Goal: Task Accomplishment & Management: Complete application form

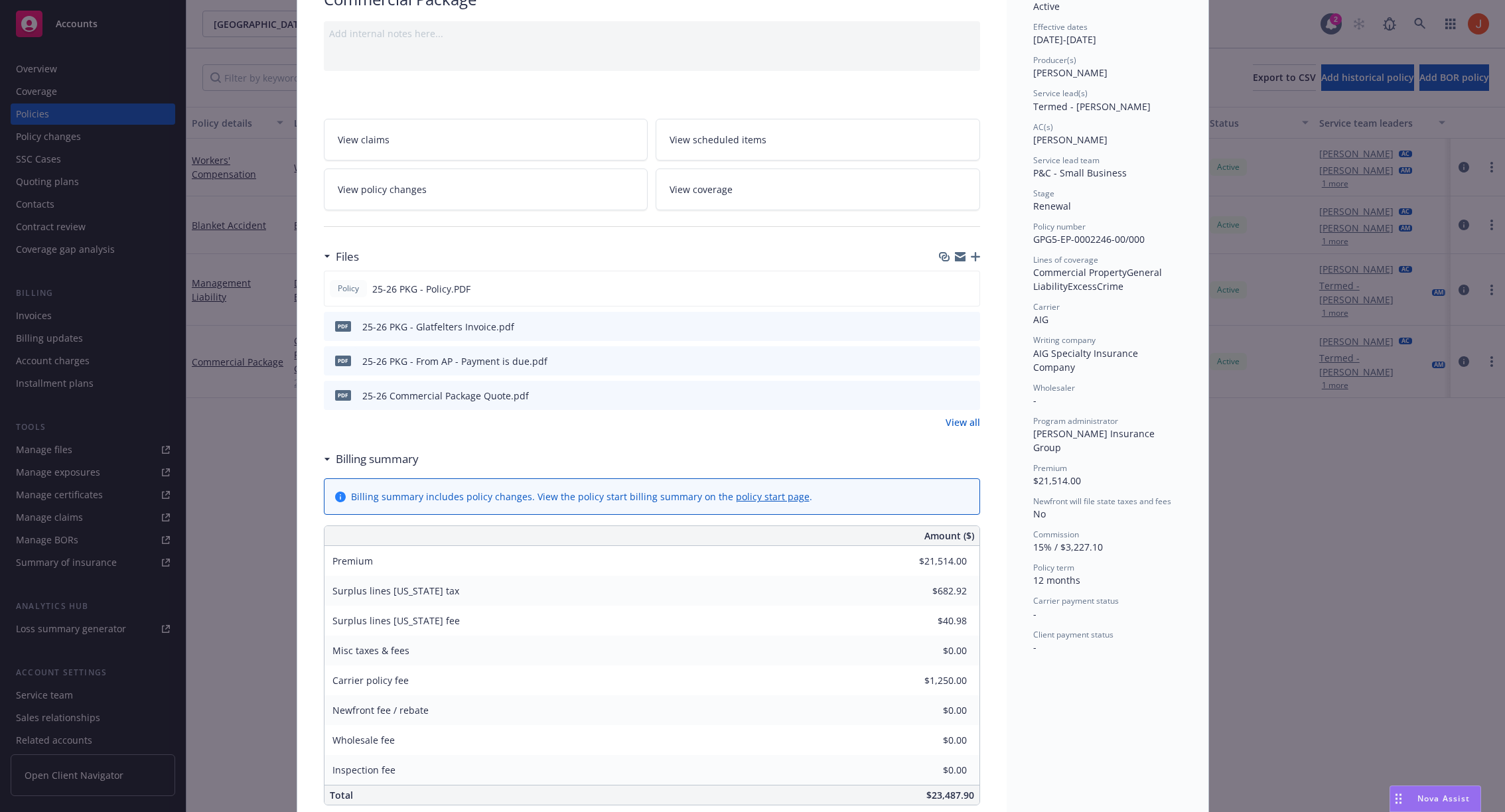
scroll to position [52, 0]
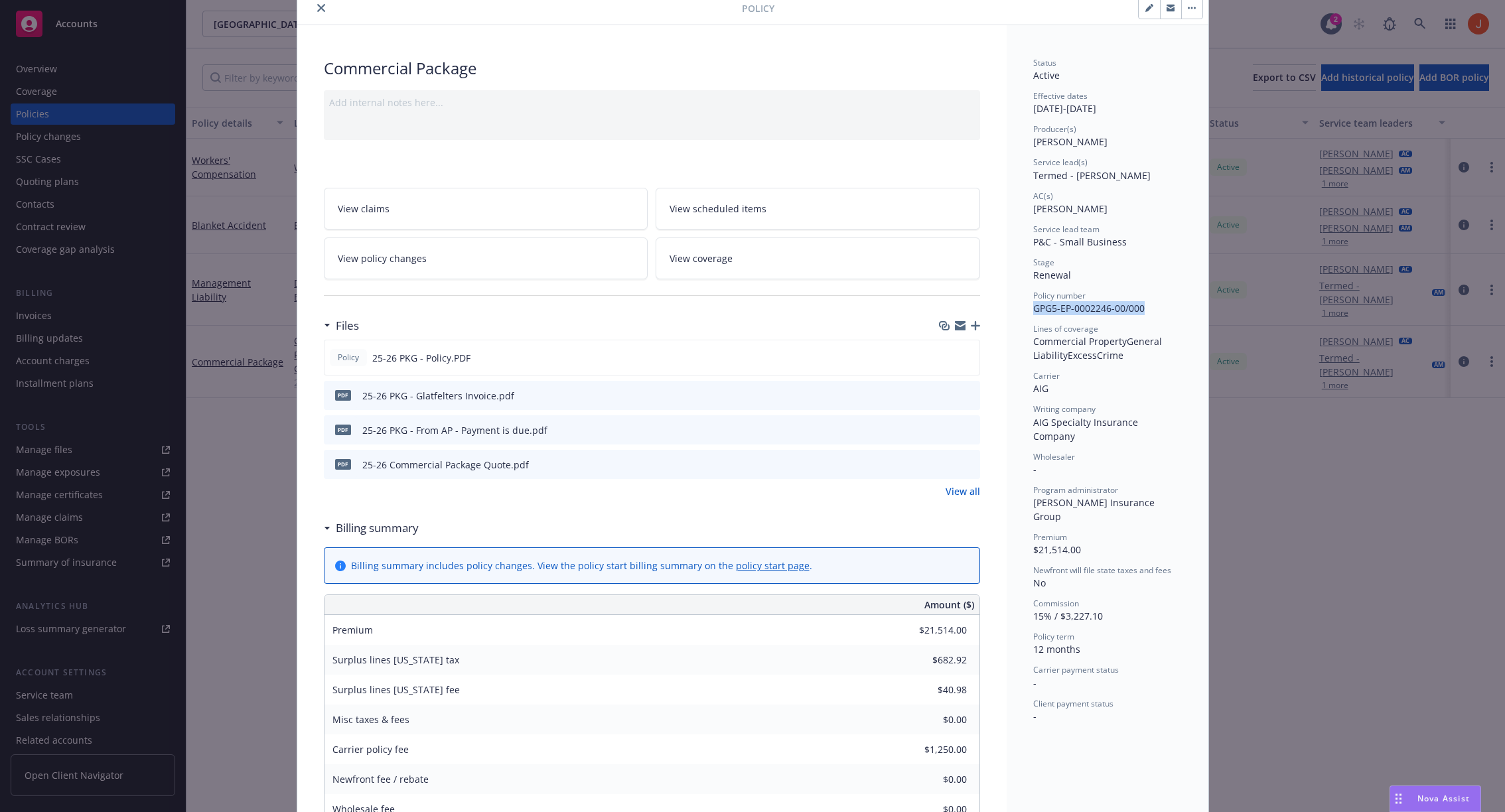
drag, startPoint x: 1150, startPoint y: 306, endPoint x: 1029, endPoint y: 307, distance: 121.0
click at [1029, 307] on div "Status Active Effective dates 07/01/2025 - 07/01/2026 Producer(s) Jeff Simpson …" at bounding box center [1108, 797] width 202 height 1544
copy span "GPG5-EP-0002246-00/000"
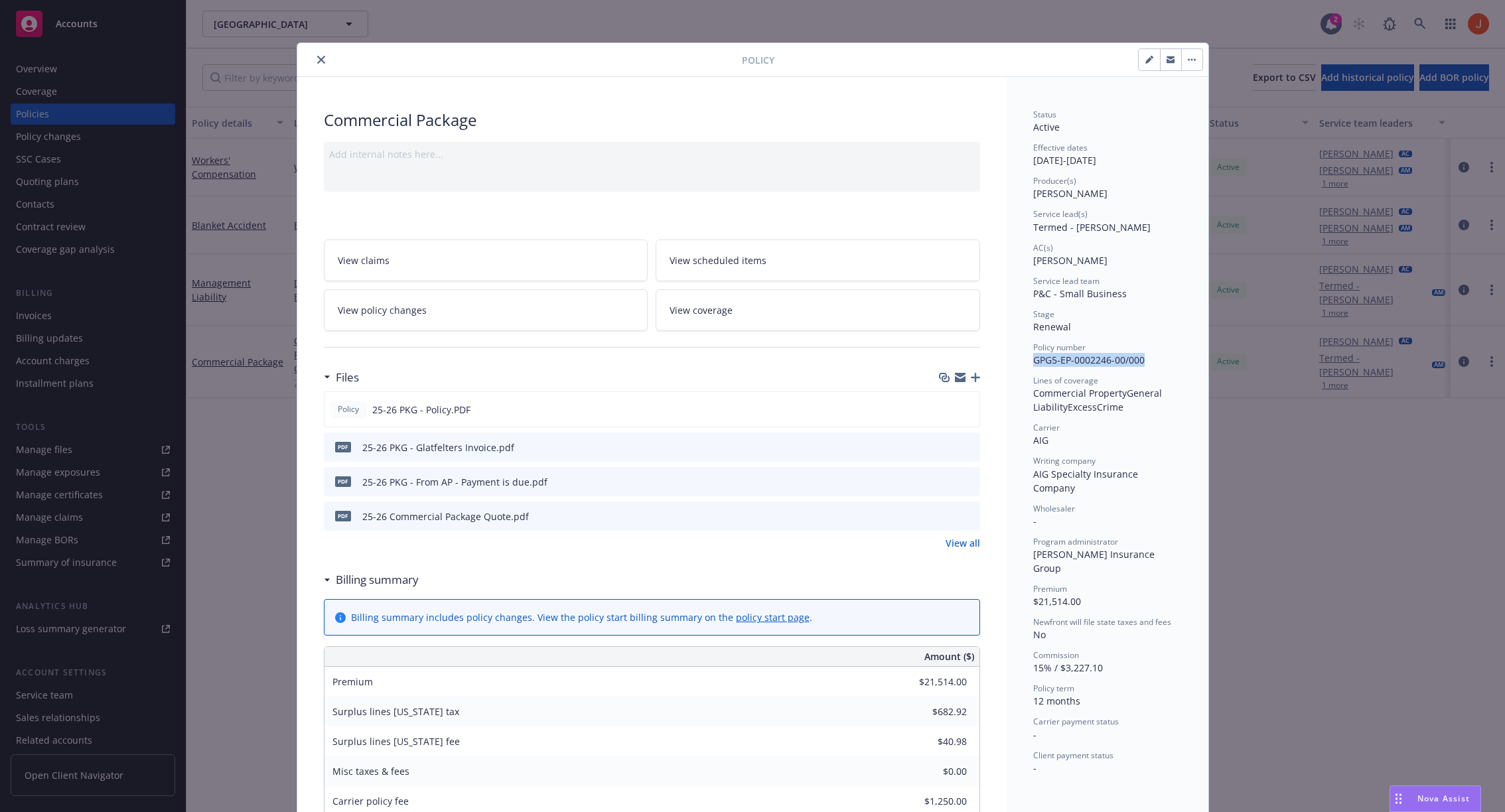
click at [1190, 59] on icon "button" at bounding box center [1192, 60] width 8 height 3
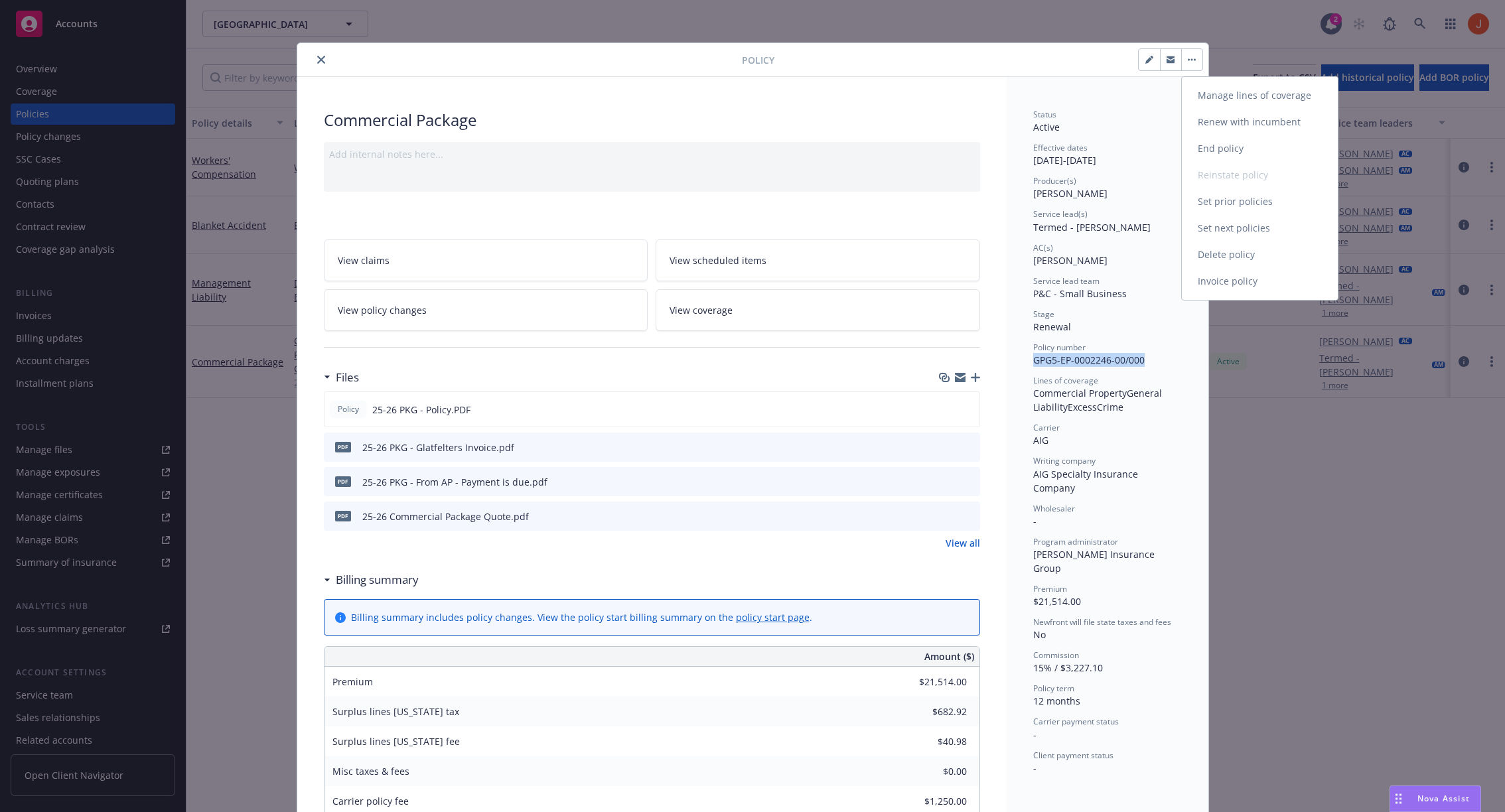
click at [1242, 273] on link "Invoice policy" at bounding box center [1259, 281] width 156 height 27
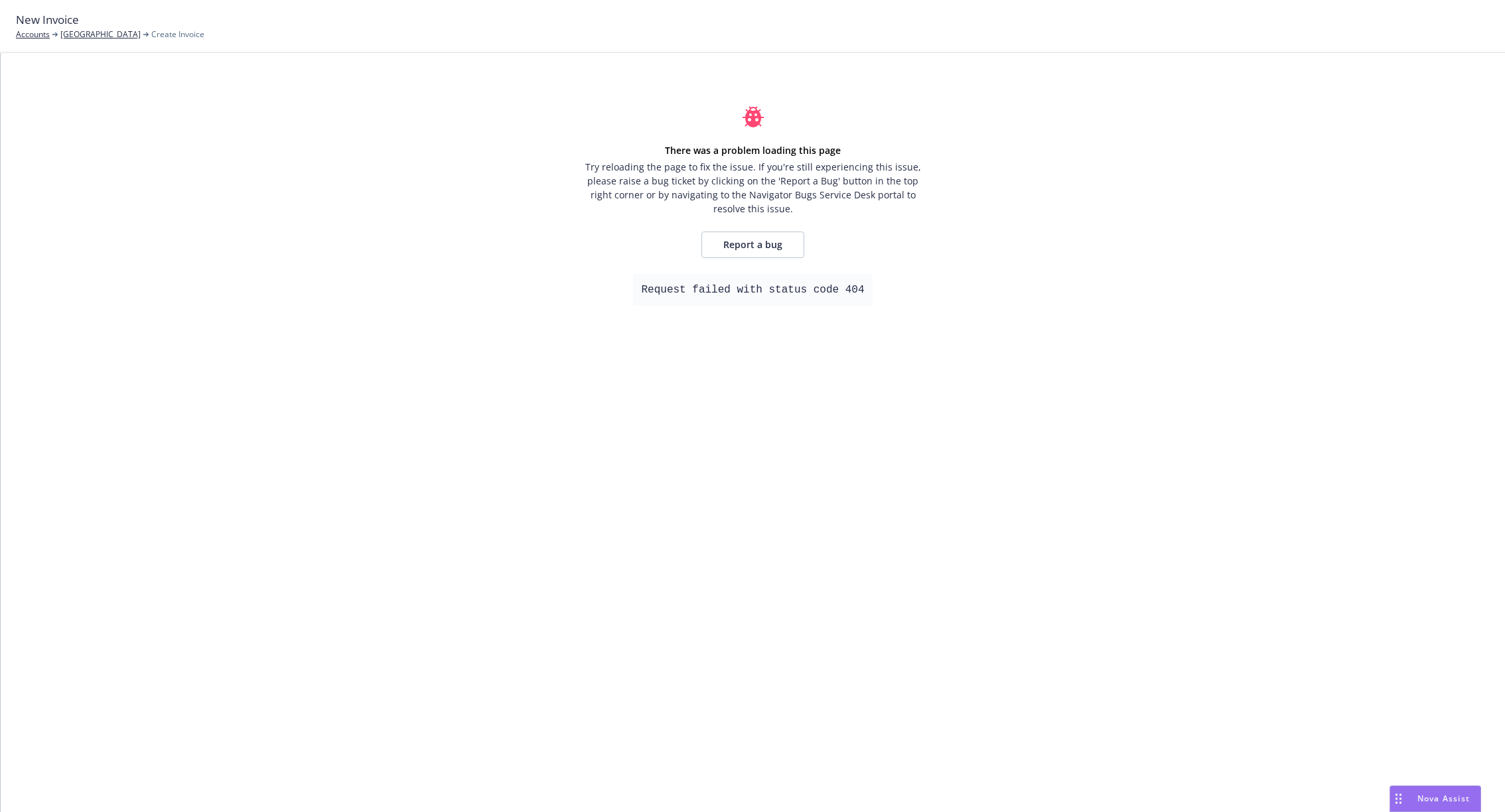
click at [772, 424] on div "There was a problem loading this page Try reloading the page to fix the issue. …" at bounding box center [753, 432] width 1505 height 759
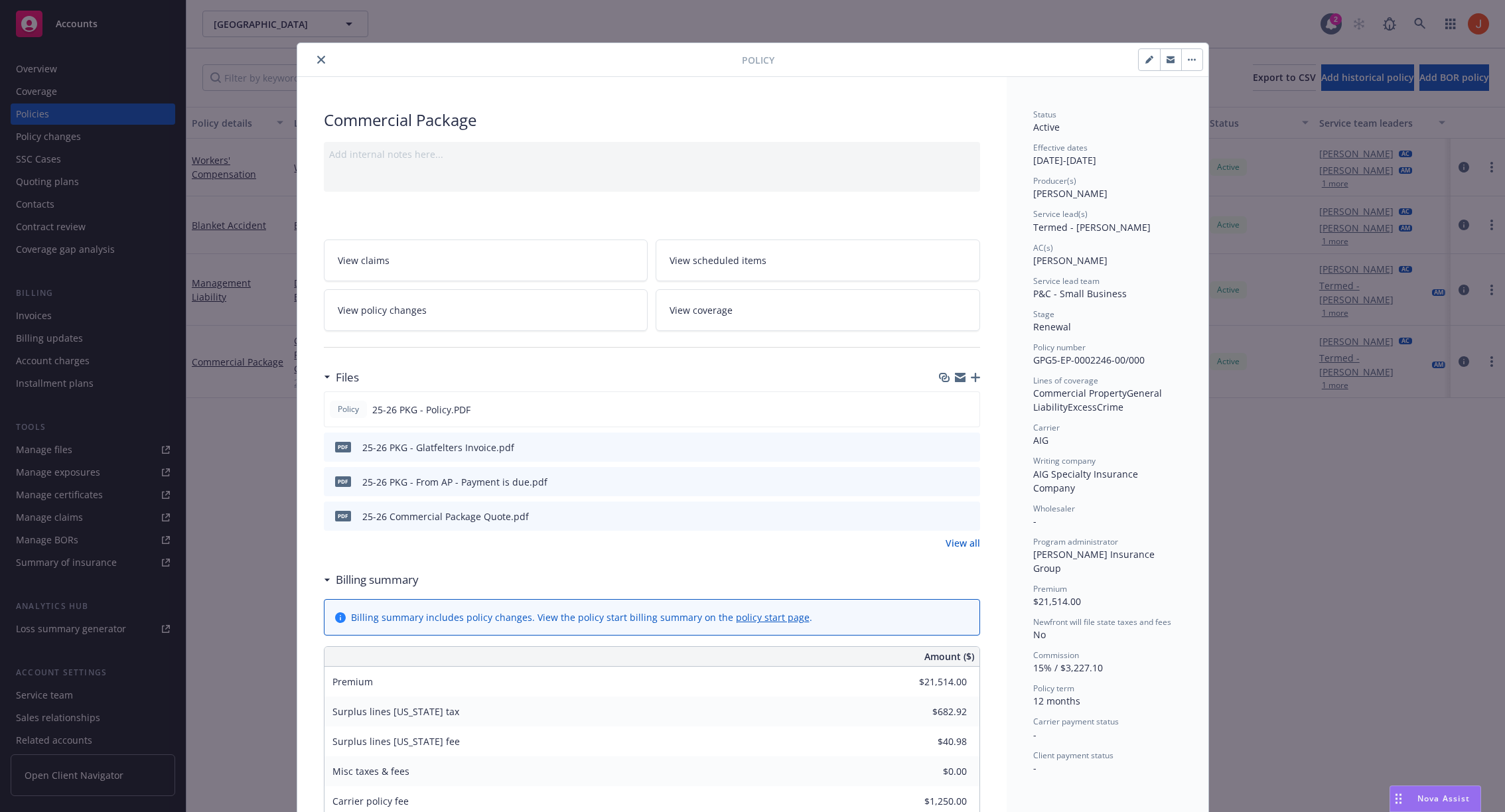
drag, startPoint x: 1149, startPoint y: 359, endPoint x: 1033, endPoint y: 359, distance: 116.0
click at [1033, 359] on div "Policy number GPG5-EP-0002246-00/000" at bounding box center [1107, 354] width 149 height 25
drag, startPoint x: 1033, startPoint y: 359, endPoint x: 1149, endPoint y: 363, distance: 116.1
click at [1149, 363] on div "Policy number GPG5-EP-0002246-00/000" at bounding box center [1107, 354] width 149 height 25
copy span "GPG5-EP-0002246-00/000"
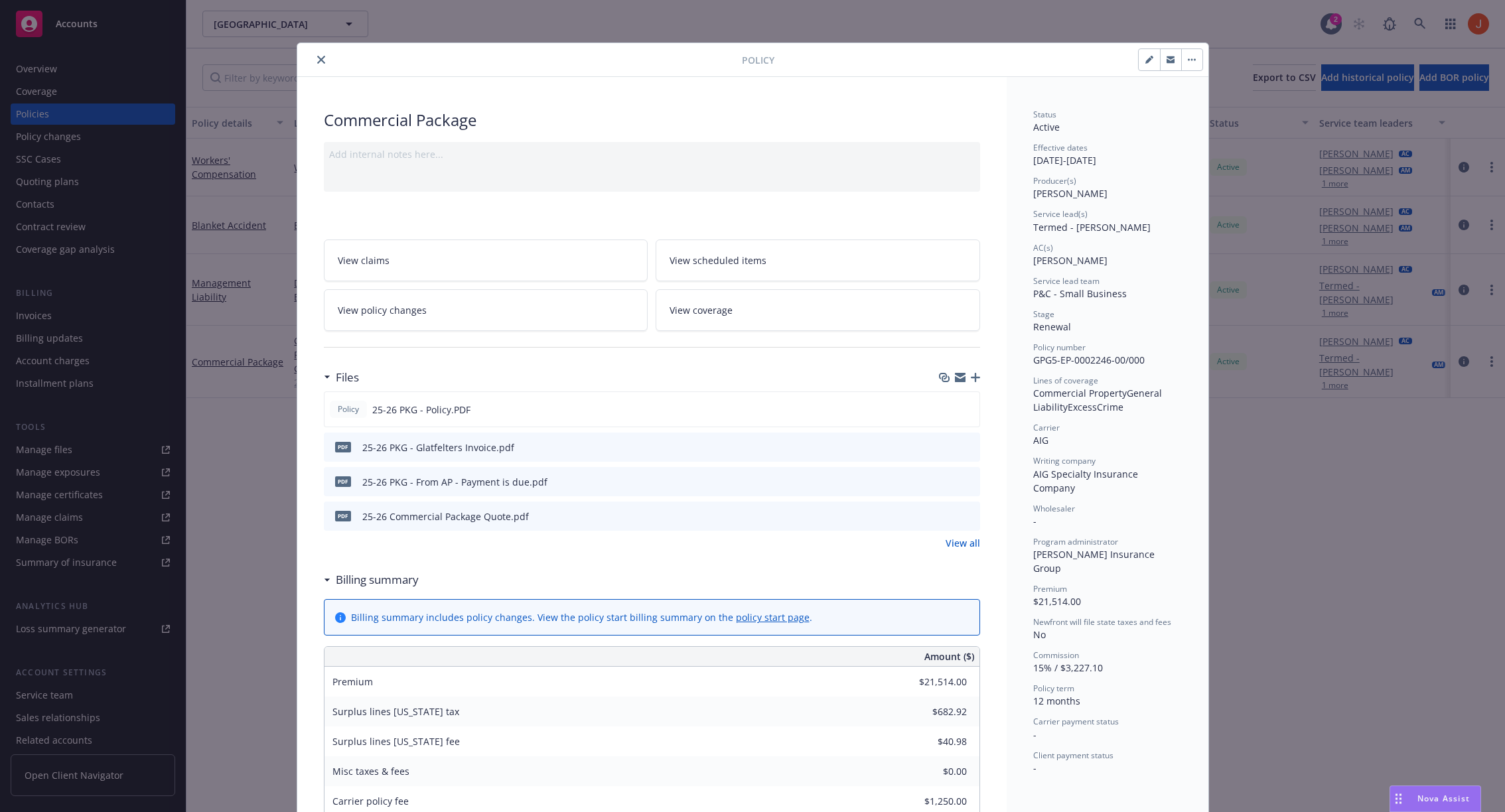
click at [168, 379] on div "Policy Commercial Package Add internal notes here... View claims View scheduled…" at bounding box center [752, 406] width 1505 height 812
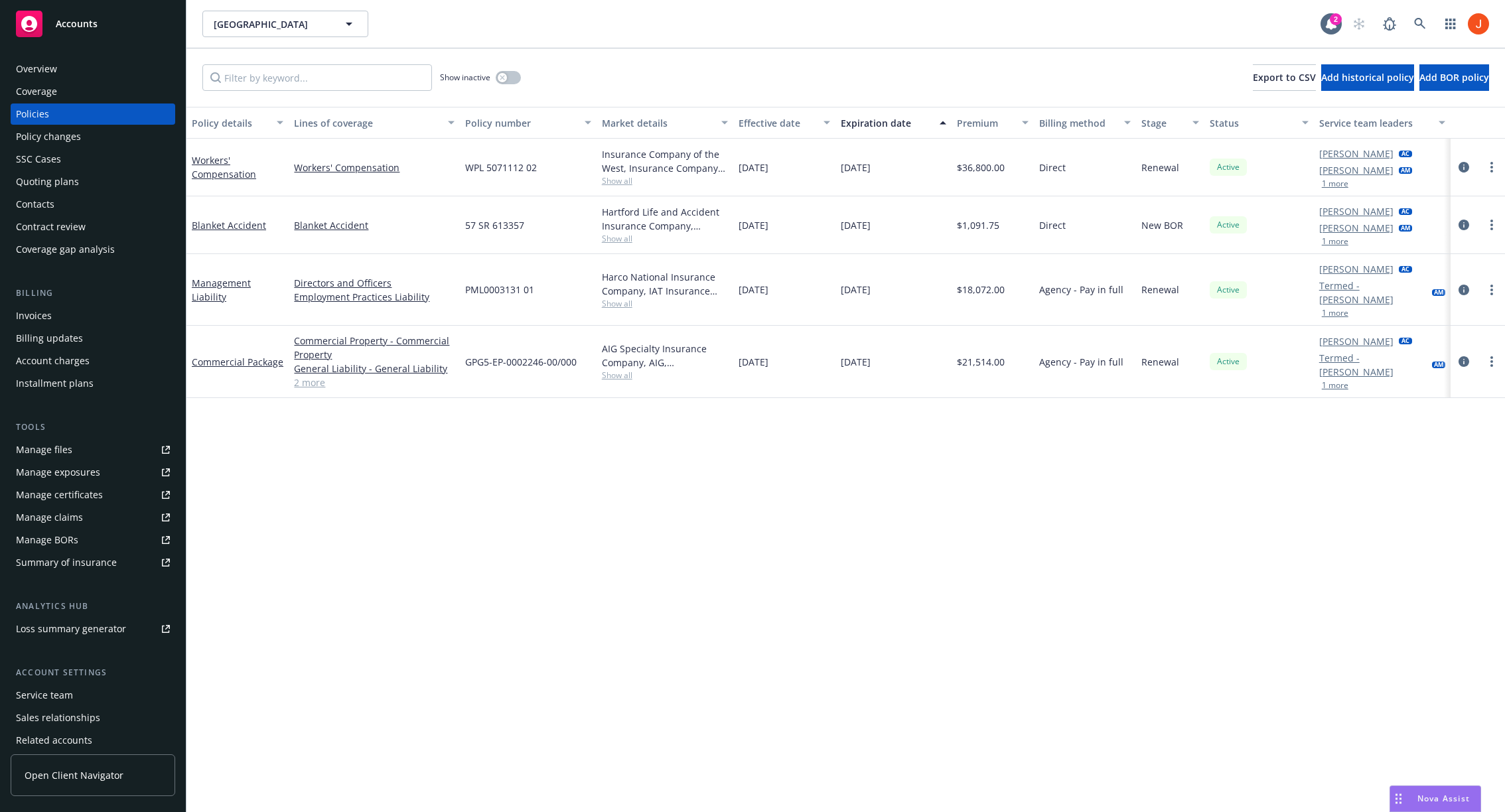
click at [80, 322] on div "Invoices" at bounding box center [93, 315] width 154 height 21
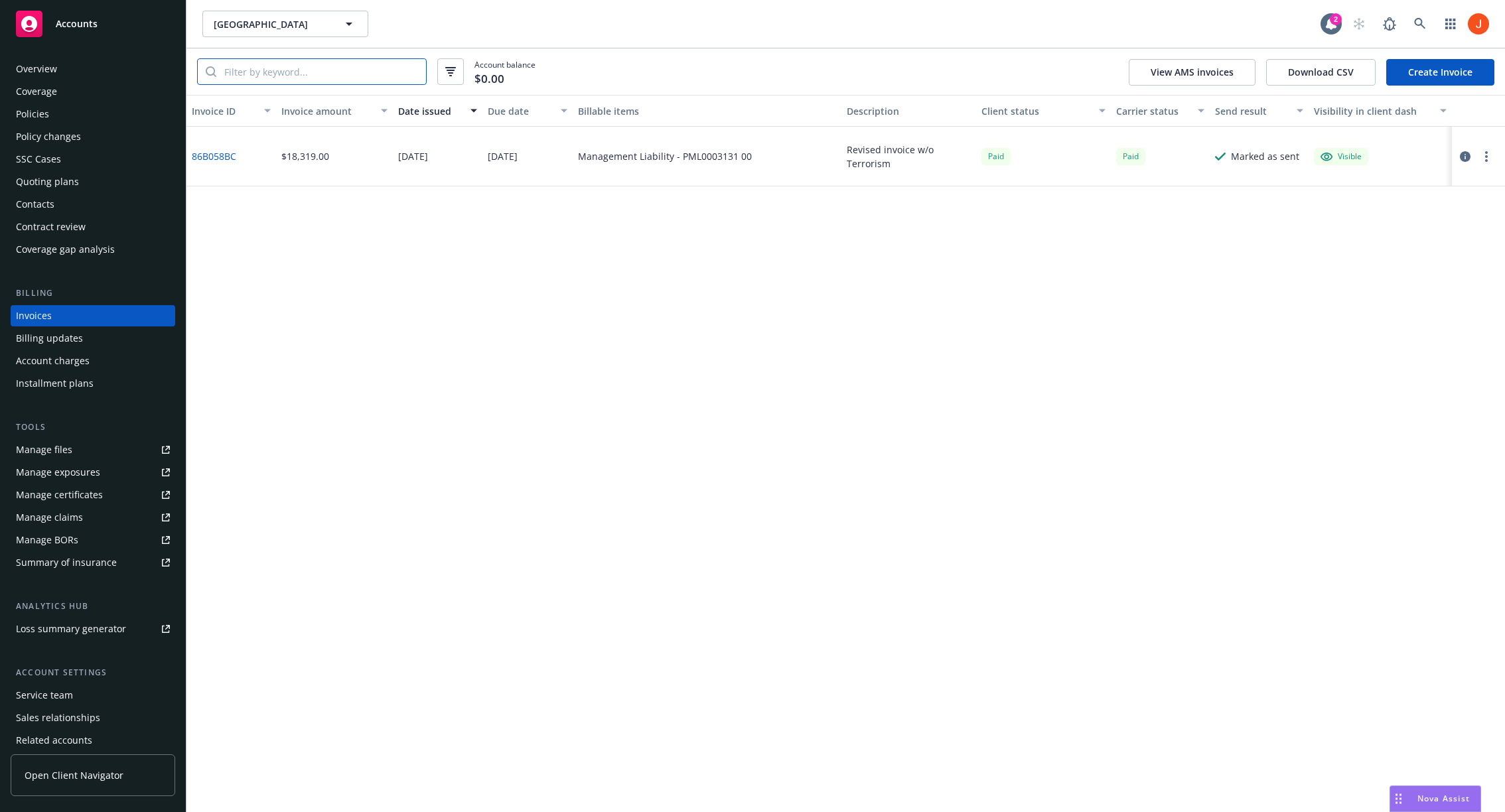
click at [366, 76] on input "search" at bounding box center [321, 71] width 210 height 25
paste input "GPG5-EP-0002246-00/000"
type input "GPG5-EP-0002246-00/000"
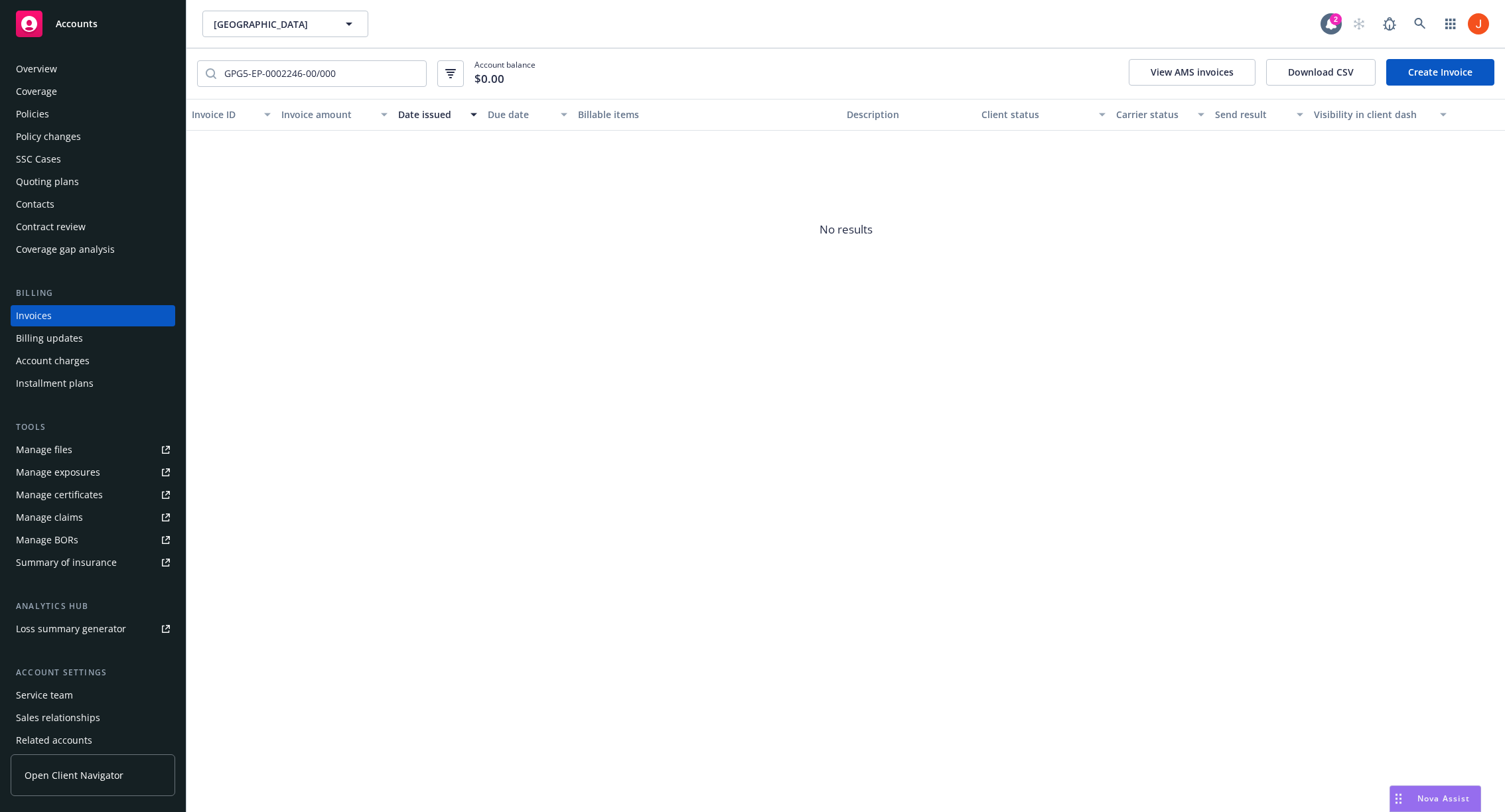
click at [476, 383] on div "[GEOGRAPHIC_DATA] [GEOGRAPHIC_DATA] 2 GPG5-EP-0002246-00/000 Account balance $0…" at bounding box center [845, 406] width 1318 height 812
click at [451, 76] on icon "button" at bounding box center [450, 73] width 11 height 9
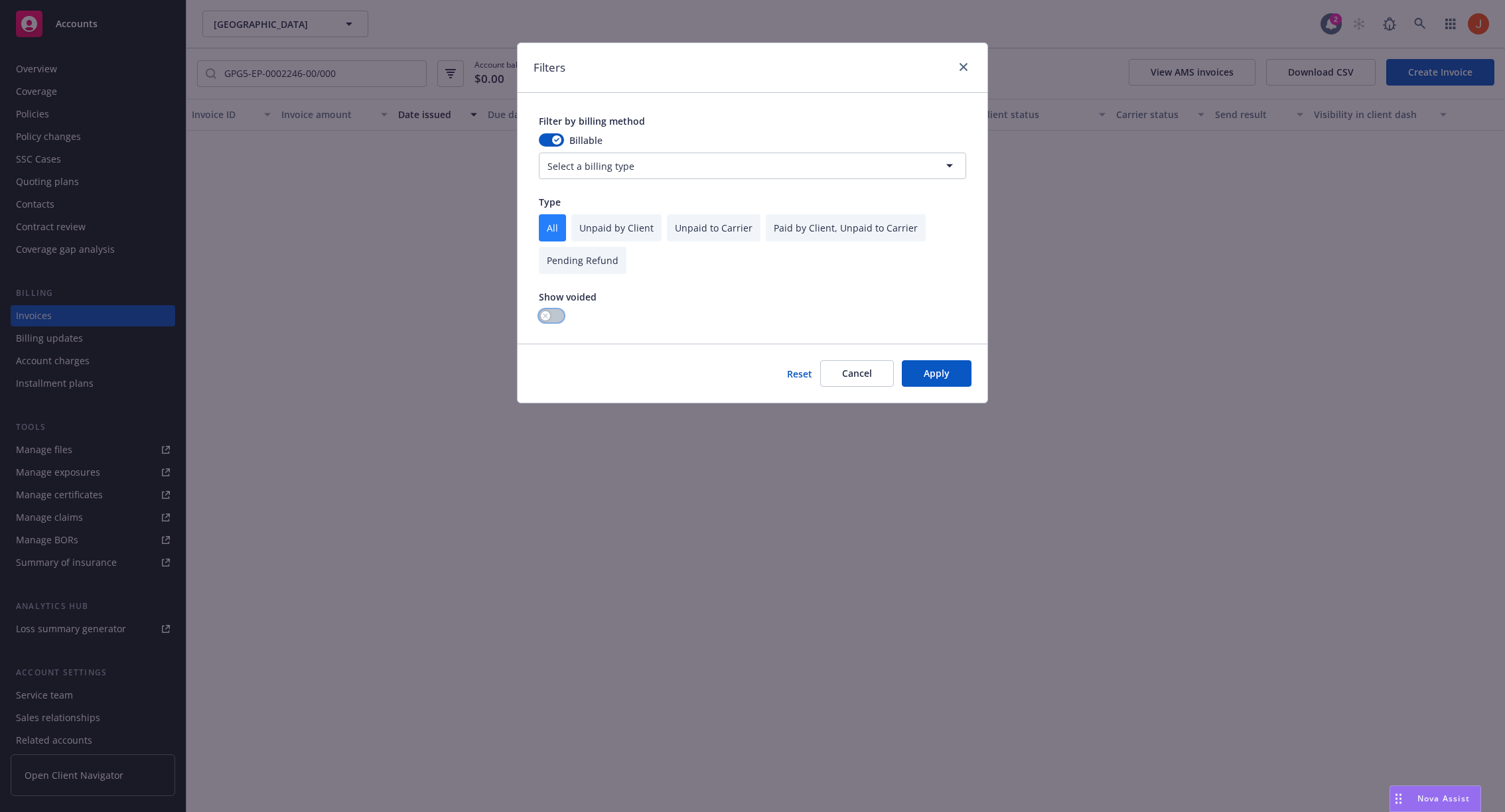
click at [549, 309] on button "button" at bounding box center [551, 315] width 25 height 13
click at [922, 375] on button "Apply" at bounding box center [937, 373] width 70 height 27
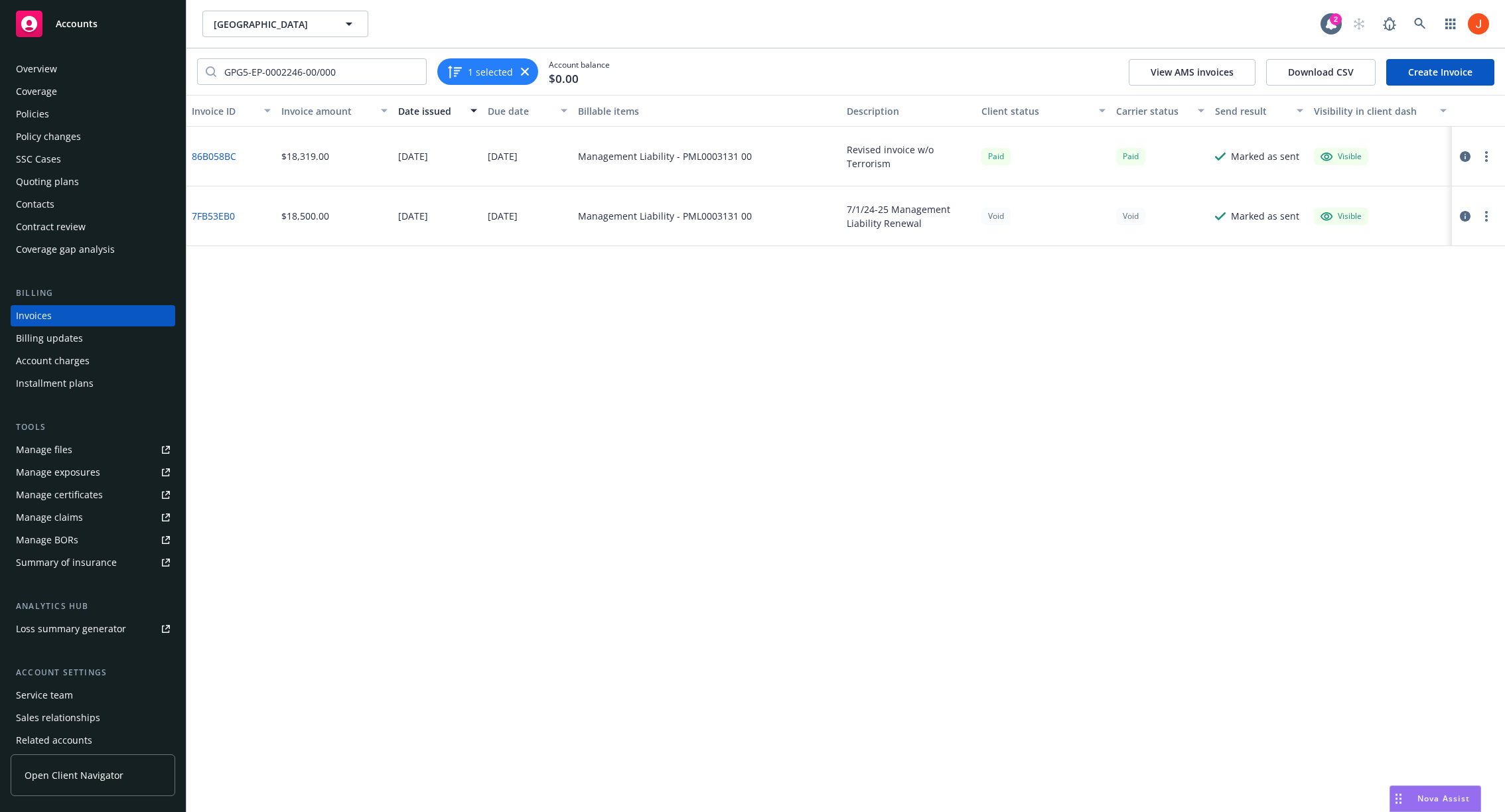
click at [752, 282] on div "Invoice ID Invoice amount Date issued Due date Billable items Description Clien…" at bounding box center [845, 453] width 1318 height 717
click at [791, 235] on div "Management Liability - PML0003131 00" at bounding box center [708, 216] width 269 height 60
click at [1464, 216] on icon "button" at bounding box center [1465, 215] width 11 height 11
click at [1465, 156] on icon "button" at bounding box center [1465, 157] width 11 height 11
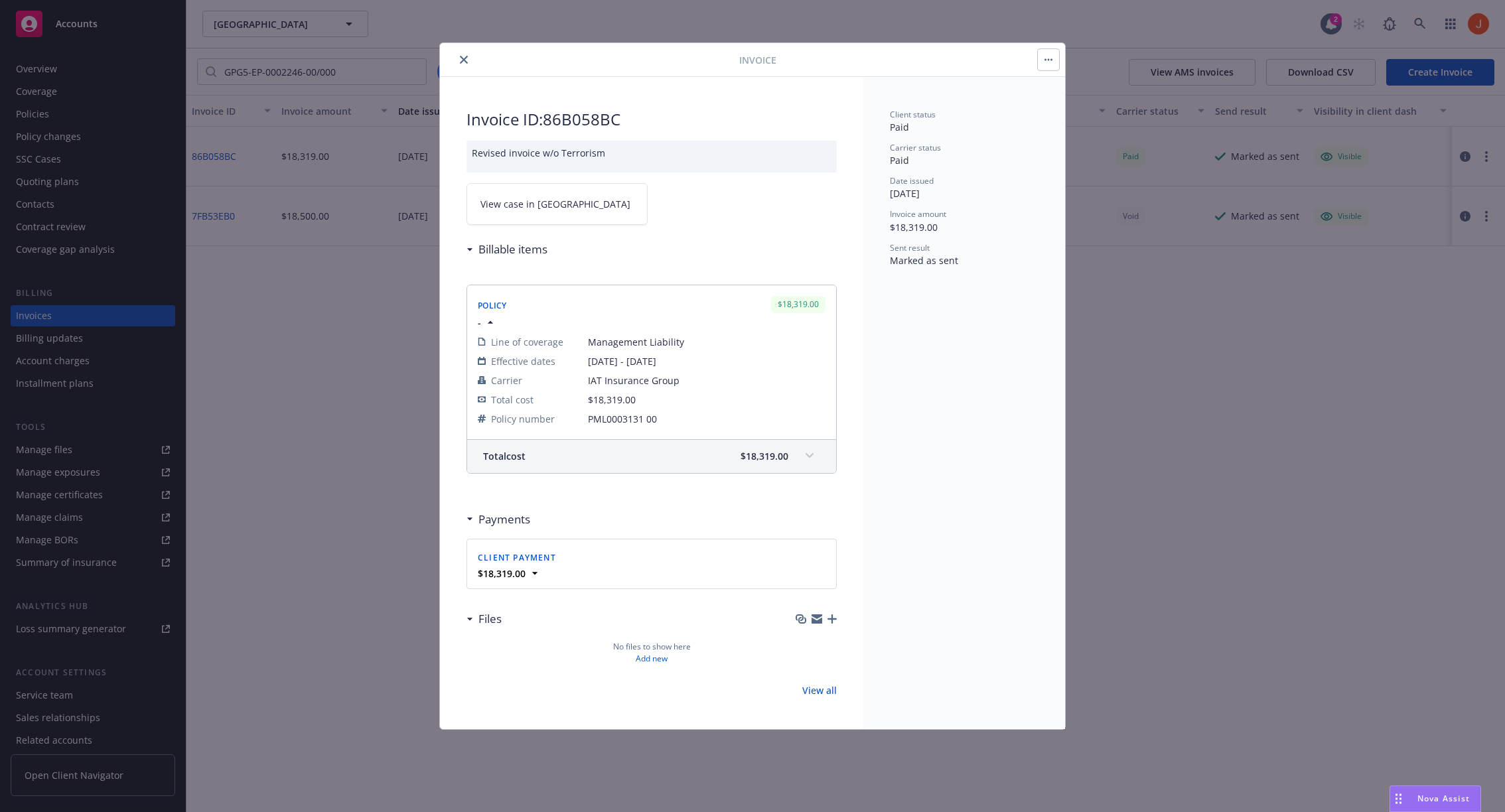
click at [1005, 347] on div "Client status Paid Carrier status Paid Date issued [DATE] Invoice amount $18,31…" at bounding box center [964, 403] width 202 height 652
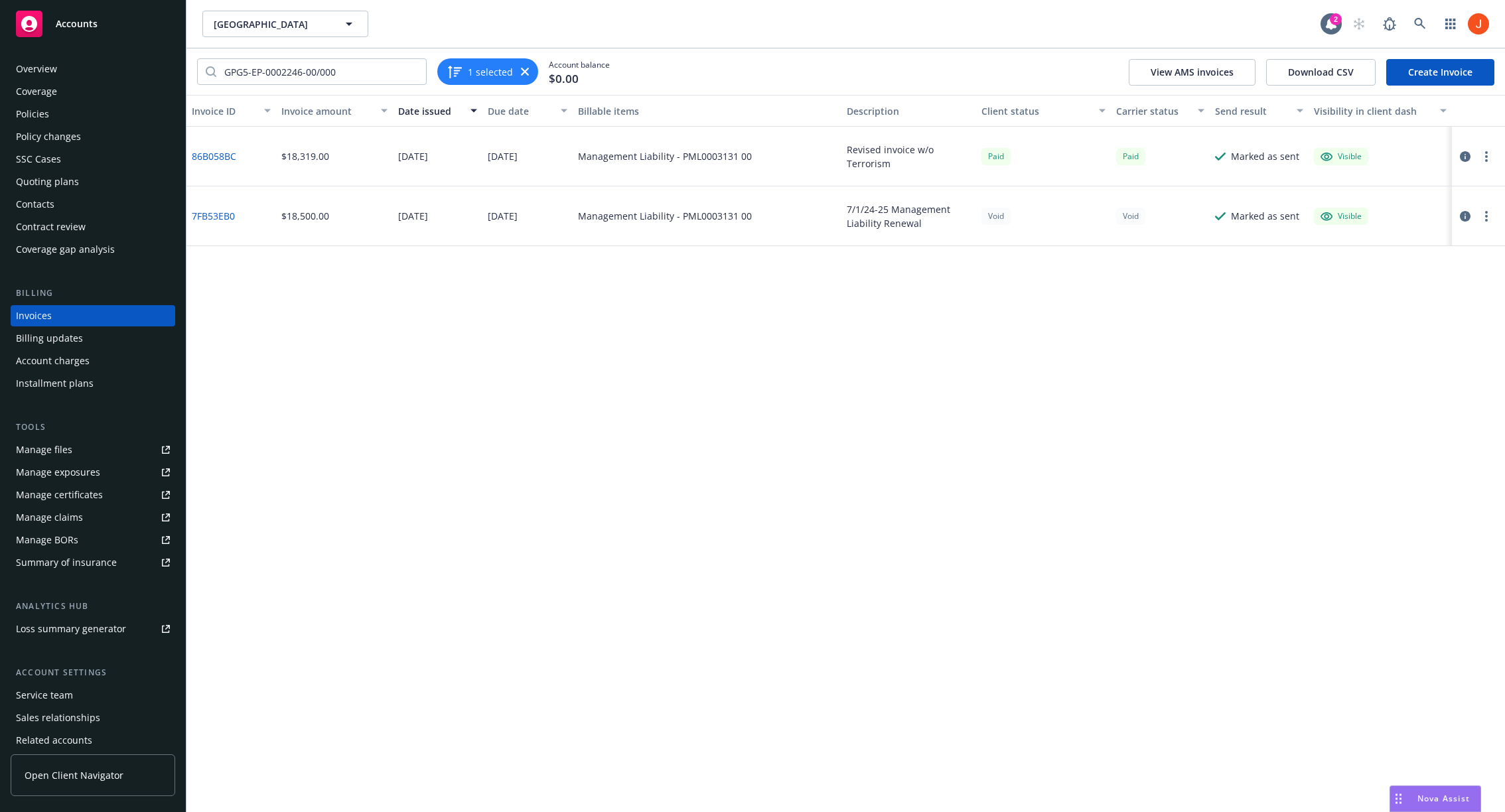
click at [940, 372] on div "Invoice ID Invoice amount Date issued Due date Billable items Description Clien…" at bounding box center [845, 453] width 1318 height 717
click at [1443, 97] on div "button" at bounding box center [1445, 111] width 7 height 31
click at [1438, 84] on link "Create Invoice" at bounding box center [1440, 72] width 108 height 27
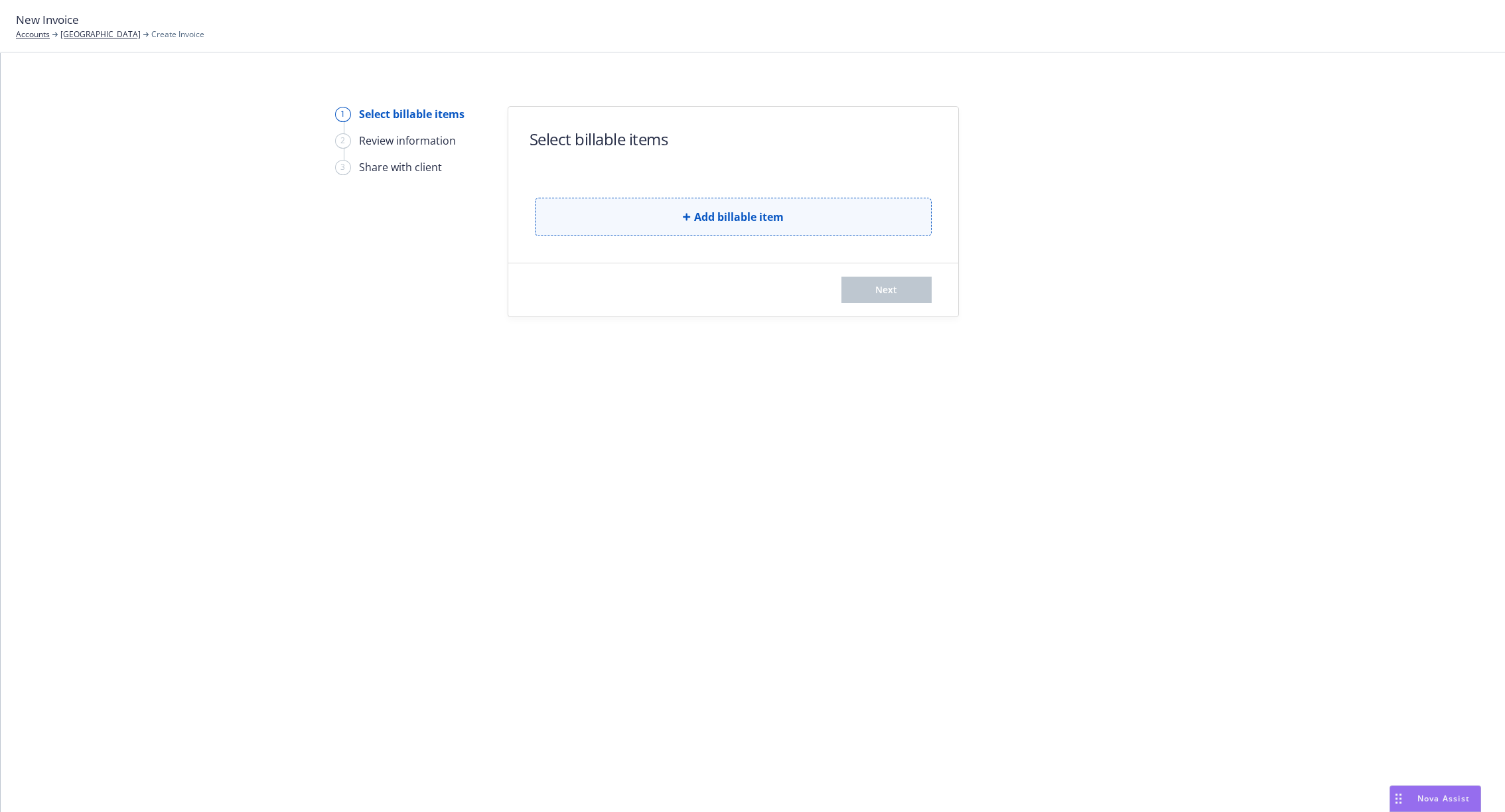
click at [782, 220] on span "Add billable item" at bounding box center [740, 216] width 90 height 16
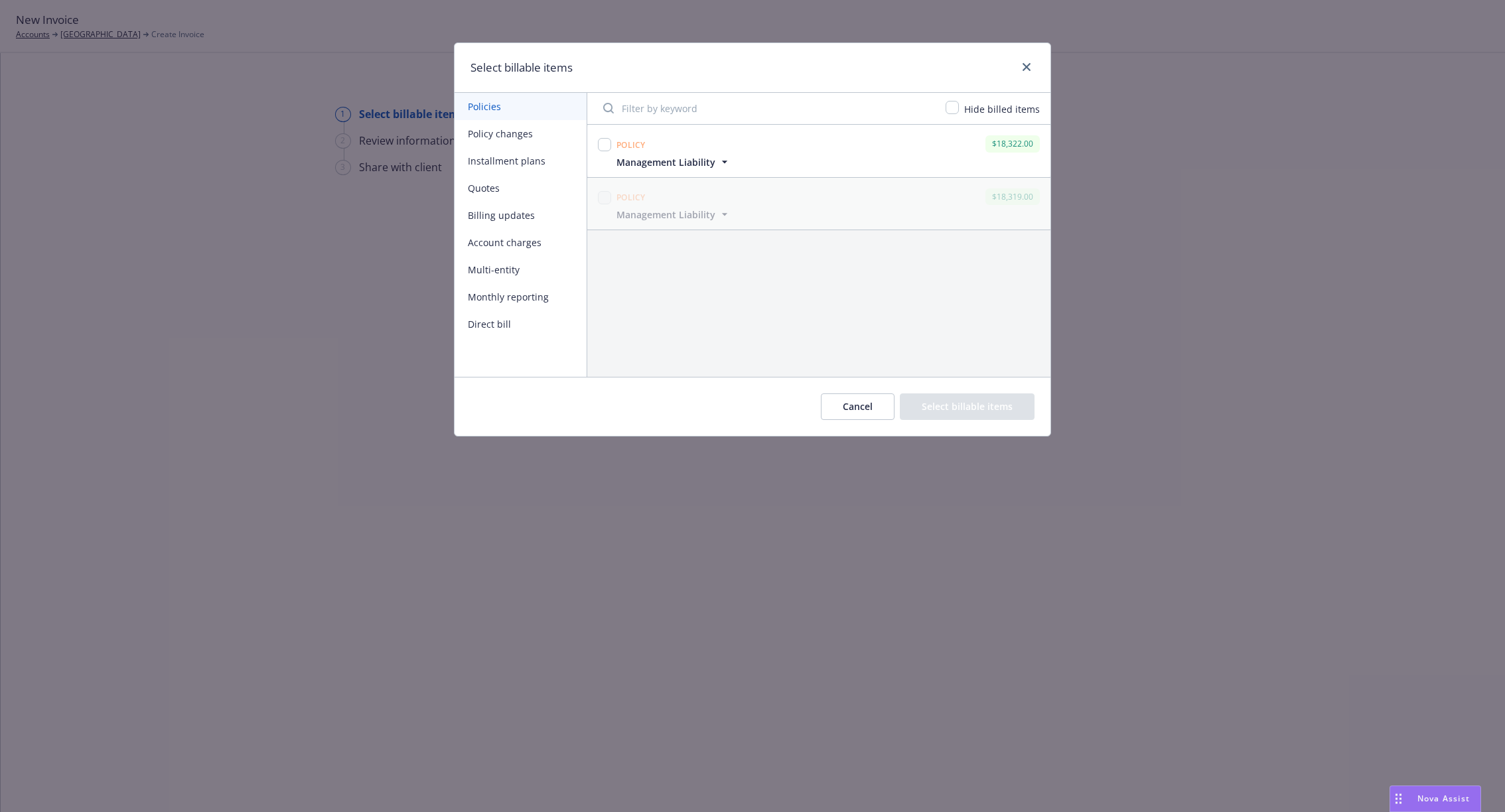
click at [711, 104] on input "Filter by keyword" at bounding box center [766, 108] width 342 height 27
paste input "GPG5-EP-0002246-00/000"
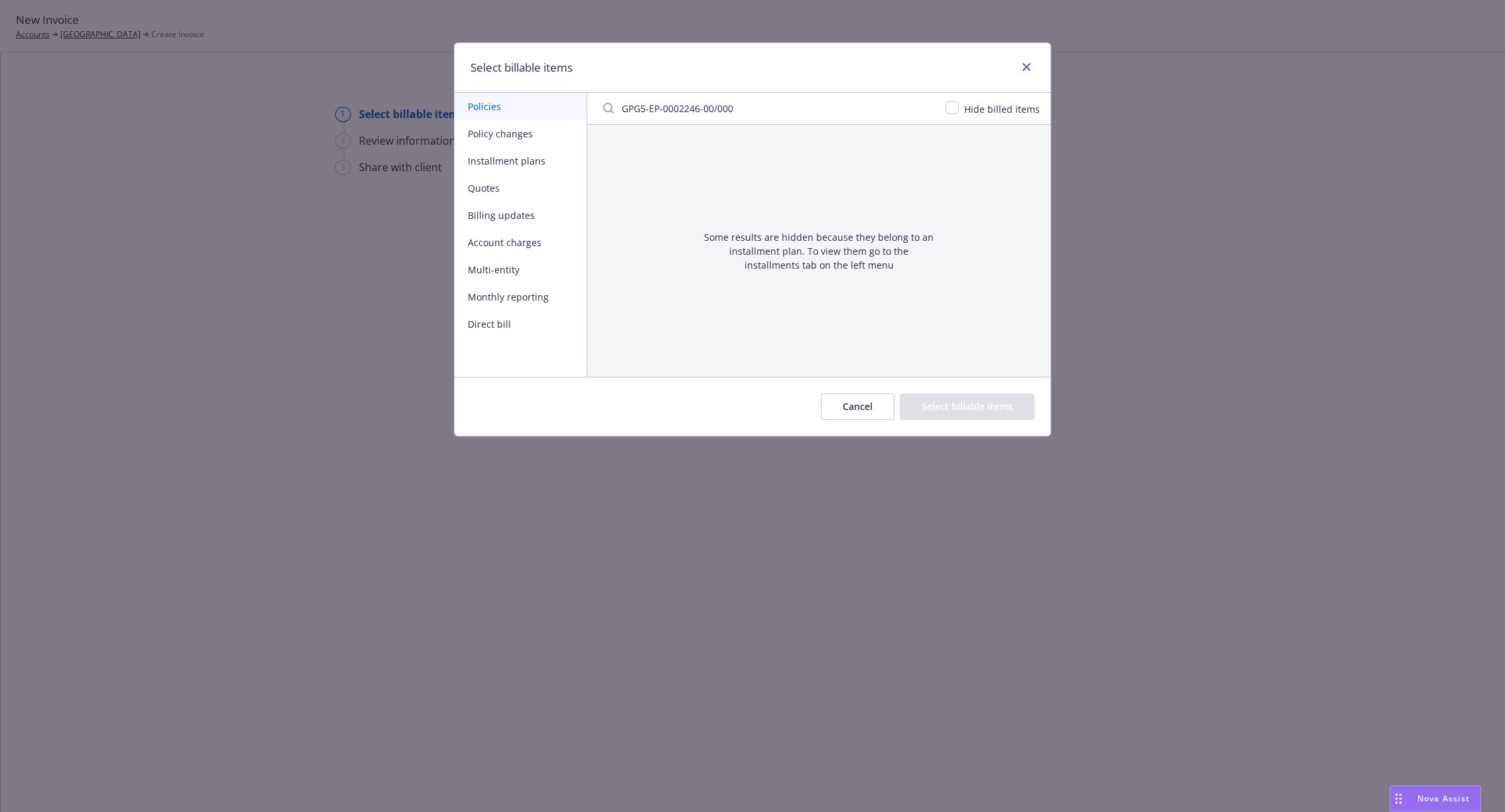
type input "GPG5-EP-0002246-00/000"
click at [537, 136] on button "Policy changes" at bounding box center [521, 133] width 132 height 27
click at [693, 122] on div "Hide billed items" at bounding box center [819, 109] width 463 height 32
click at [691, 112] on input "Filter by keyword" at bounding box center [766, 108] width 342 height 27
paste input "GPG5-EP-0002246-00/000"
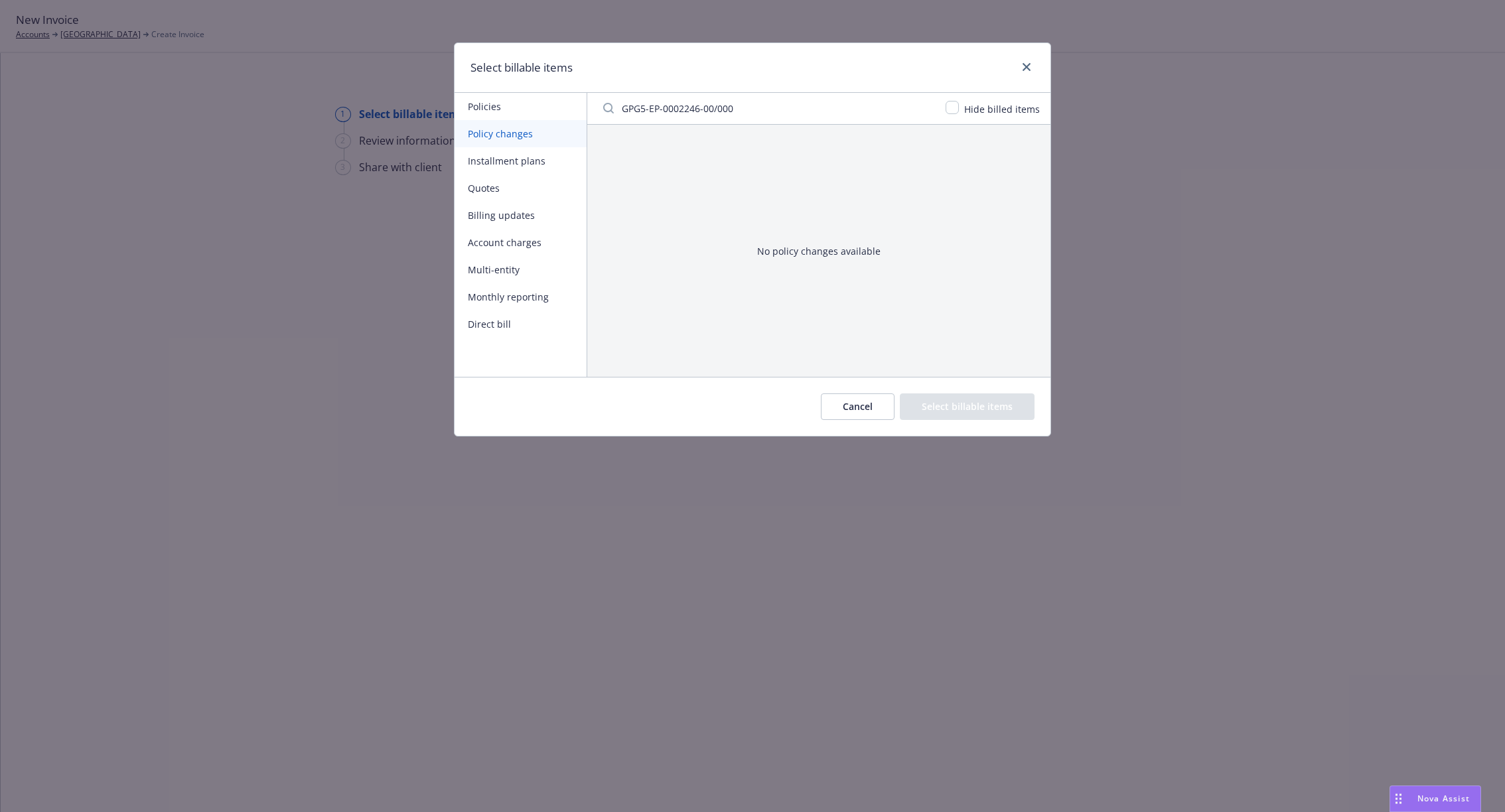
type input "GPG5-EP-0002246-00/000"
click at [518, 161] on button "Installment plans" at bounding box center [521, 161] width 132 height 27
click at [678, 100] on input "Filter by keyword" at bounding box center [766, 108] width 342 height 27
paste input "GPG5-EP-0002246-00/000"
type input "GPG5-EP-0002246-00/000"
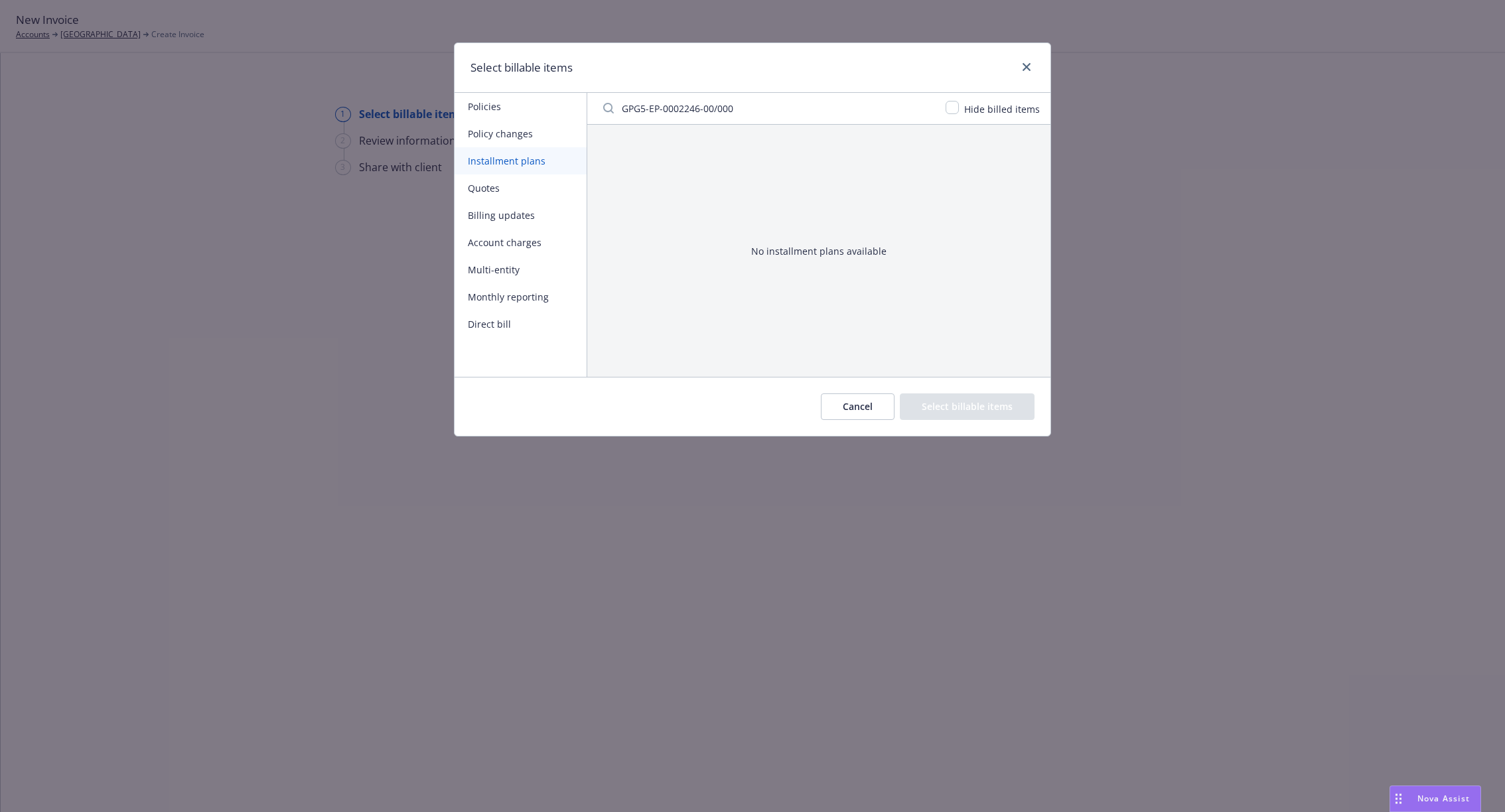
click at [504, 192] on button "Quotes" at bounding box center [521, 188] width 132 height 27
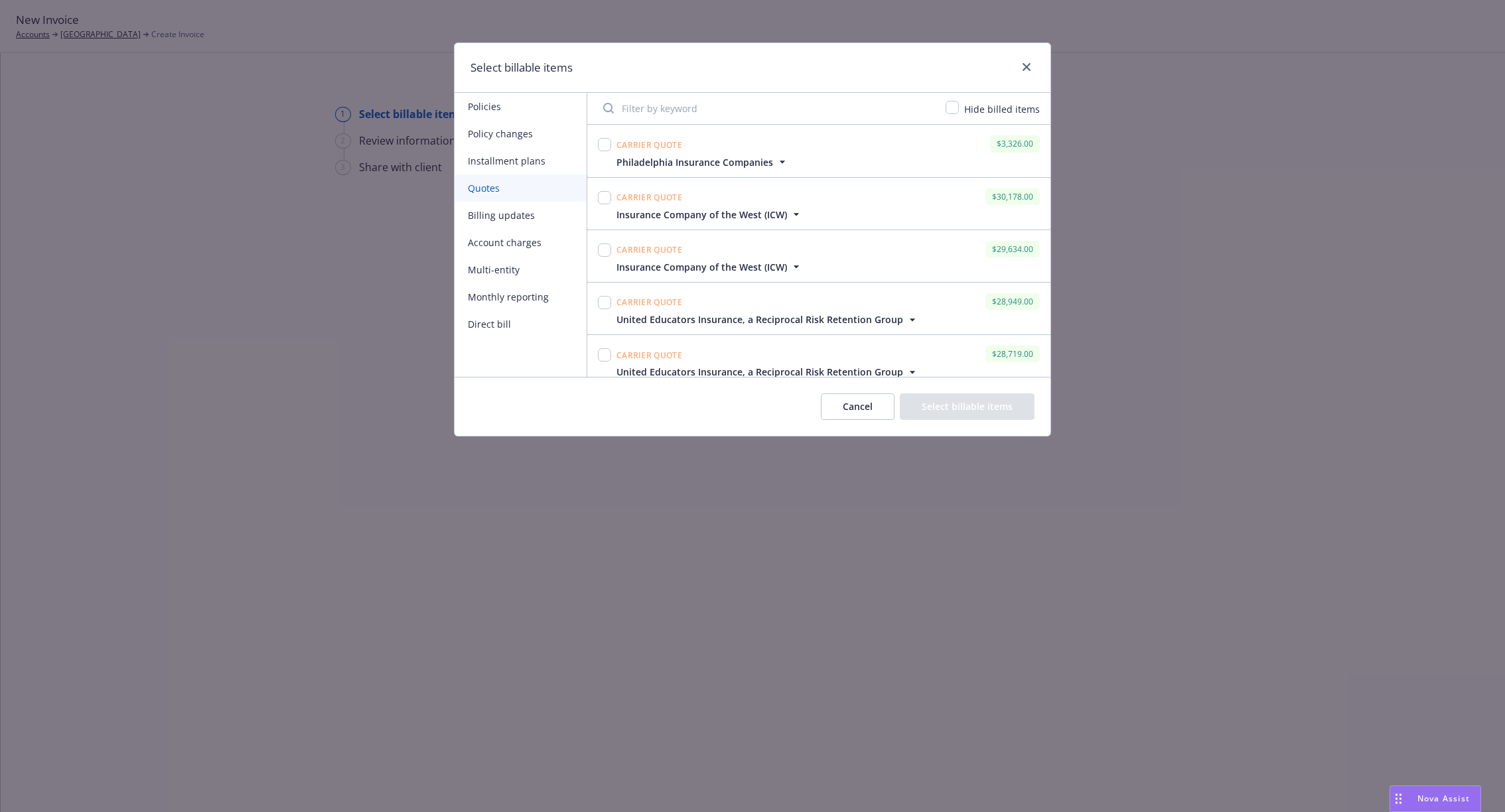
click at [662, 114] on input "Filter by keyword" at bounding box center [766, 108] width 342 height 27
paste input "GPG5-EP-0002246-00/000"
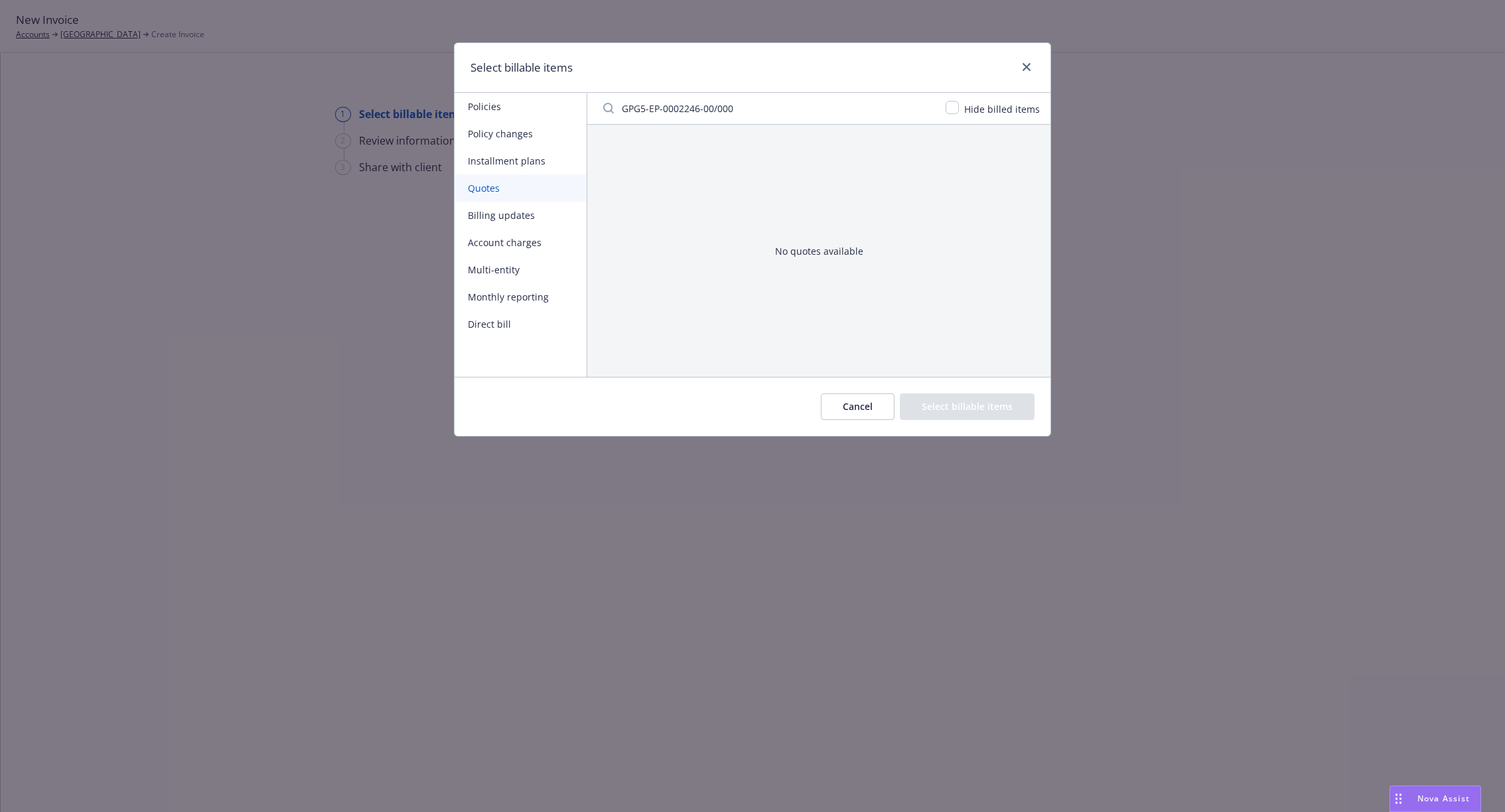
type input "GPG5-EP-0002246-00/000"
click at [508, 215] on button "Billing updates" at bounding box center [521, 214] width 132 height 27
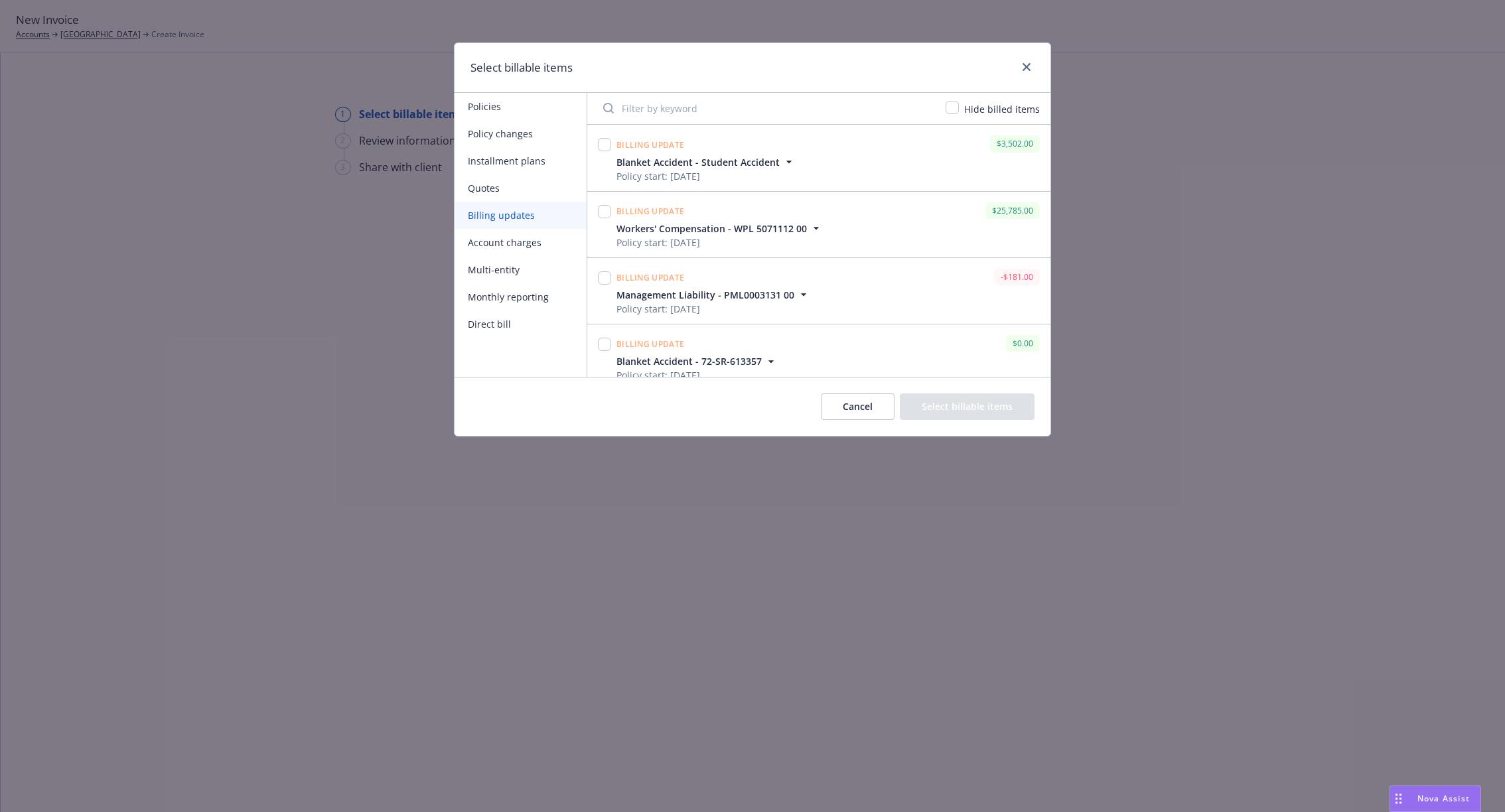
click at [691, 121] on input "Filter by keyword" at bounding box center [766, 108] width 342 height 27
paste input "GPG5-EP-0002246-00/000"
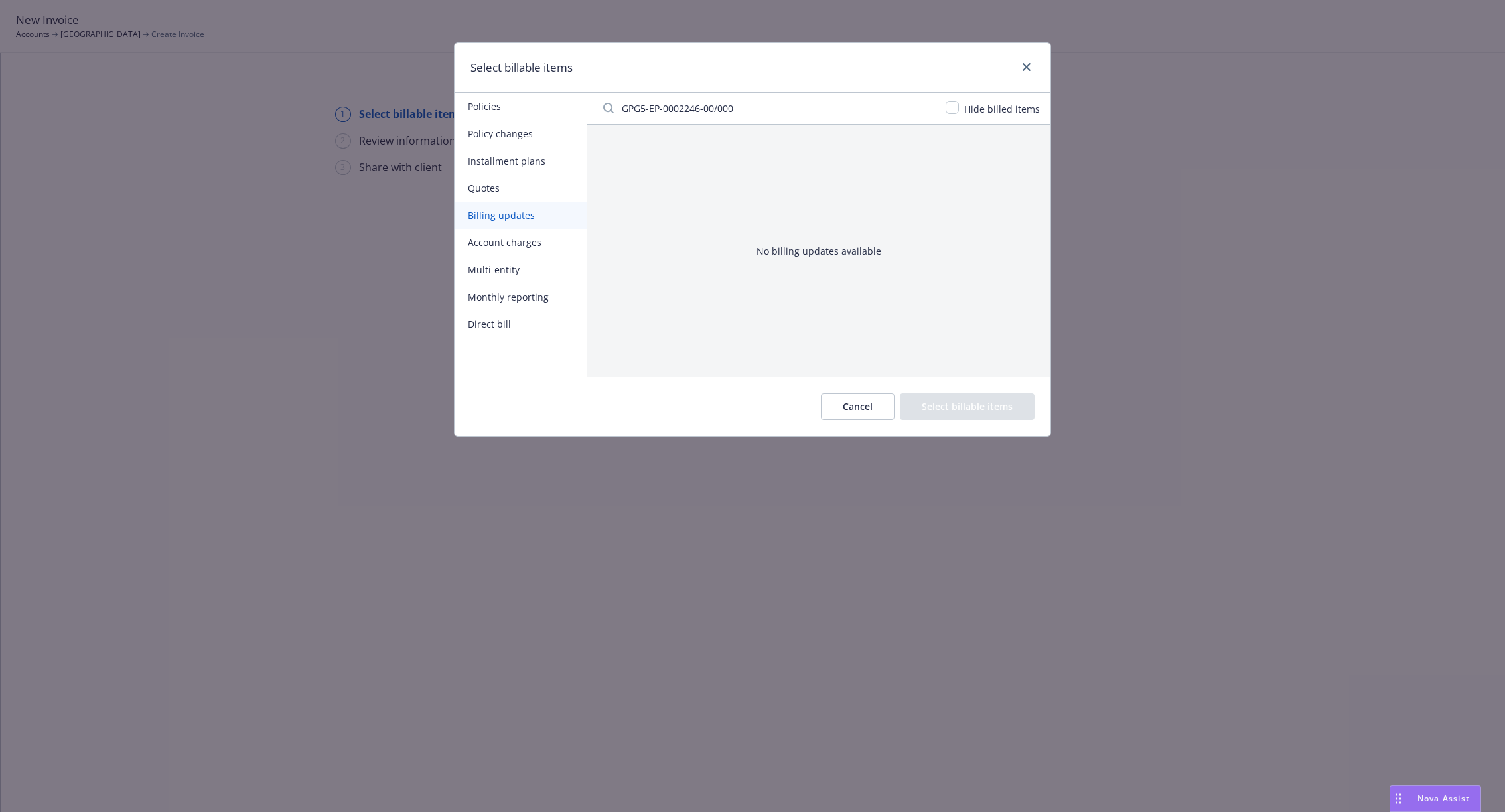
type input "GPG5-EP-0002246-00/000"
click at [510, 241] on button "Account charges" at bounding box center [521, 241] width 132 height 27
click at [701, 106] on input "Filter by keyword" at bounding box center [766, 108] width 342 height 27
paste input "GPG5-EP-0002246-00/000"
type input "GPG5-EP-0002246-00/000"
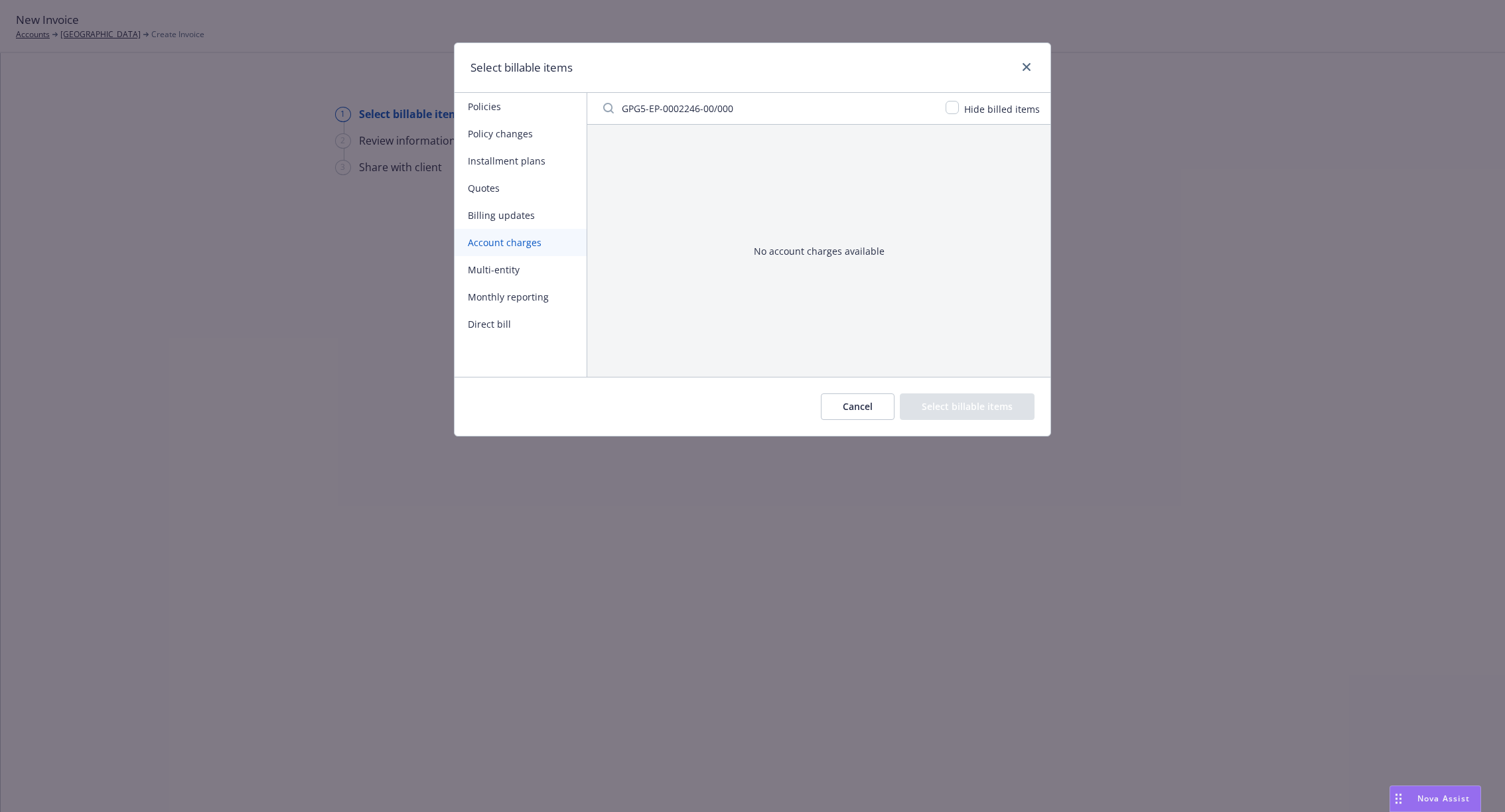
click at [500, 276] on button "Multi-entity" at bounding box center [521, 269] width 132 height 27
paste input "GPG5-EP-0002246-00/000"
click at [705, 111] on input "Filter by keyword" at bounding box center [766, 108] width 342 height 27
type input "GPG5-EP-0002246-00/000"
click at [474, 308] on button "Monthly reporting" at bounding box center [521, 296] width 132 height 27
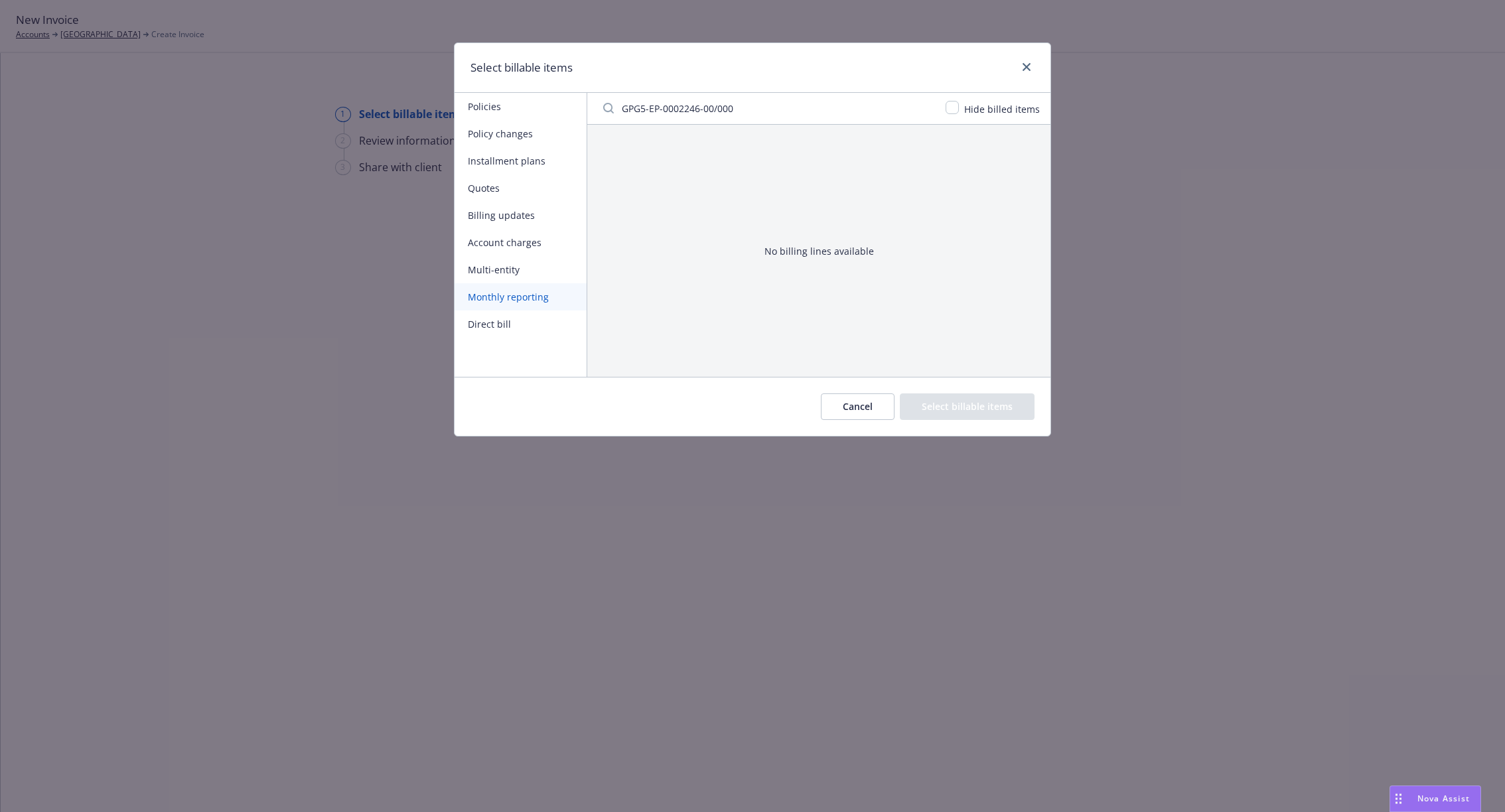
click at [715, 112] on input "GPG5-EP-0002246-00/000" at bounding box center [766, 108] width 342 height 27
click at [924, 104] on input "GPG5-EP-0002246-00/000" at bounding box center [766, 108] width 342 height 27
click at [928, 108] on input "GPG5-EP-0002246-00/000" at bounding box center [766, 108] width 342 height 27
click at [775, 119] on input "Filter by keyword" at bounding box center [766, 108] width 342 height 27
paste input "GPG5-EP-0002246-00/000"
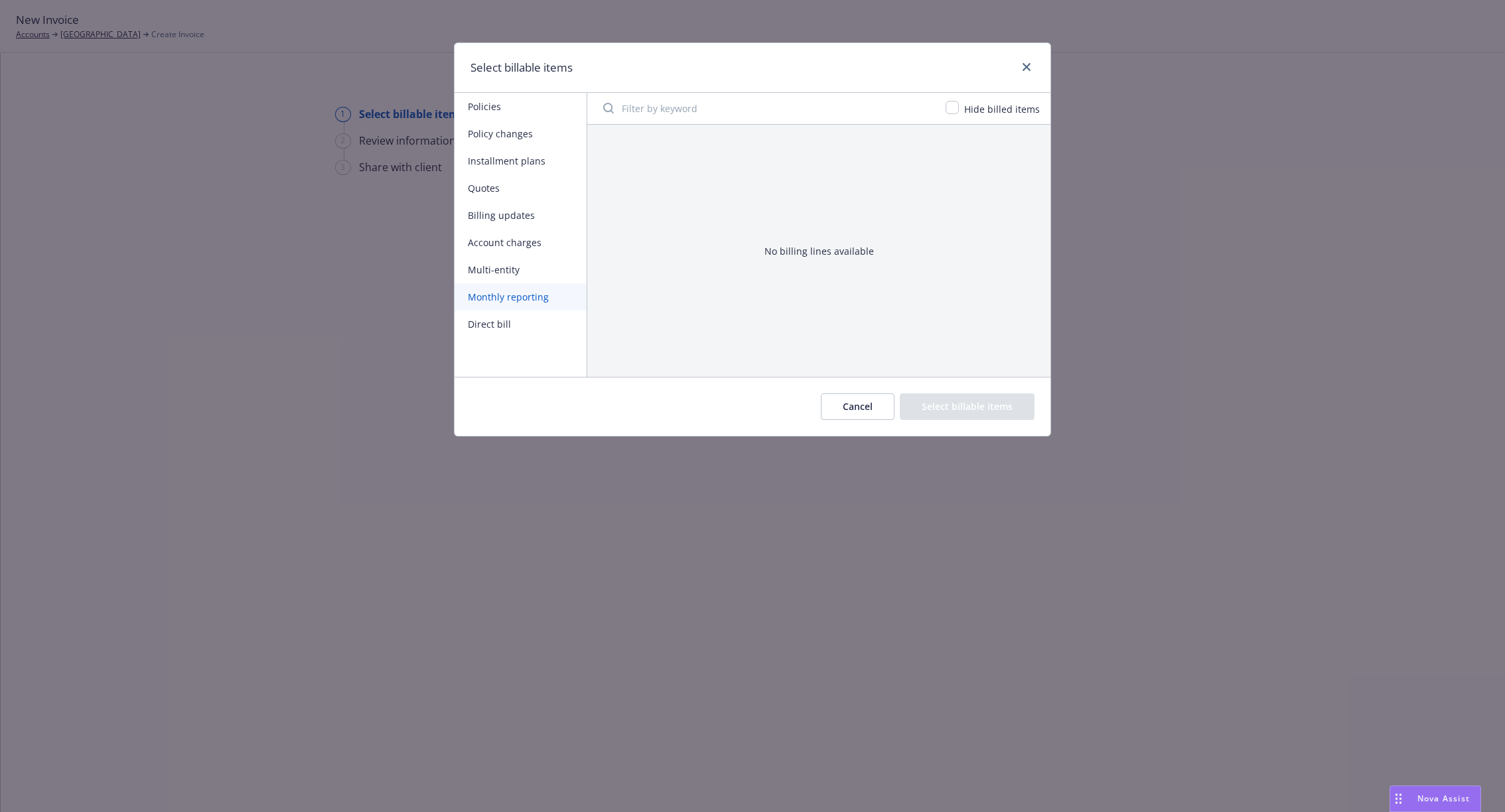
type input "GPG5-EP-0002246-00/000"
click at [508, 339] on div "Policies Policy changes Installment plans Quotes Billing updates Account charge…" at bounding box center [521, 234] width 133 height 284
click at [505, 326] on button "Direct bill" at bounding box center [521, 323] width 132 height 27
click at [756, 104] on input "Filter by keyword" at bounding box center [766, 108] width 342 height 27
paste input "GPG5-EP-0002246-00/000"
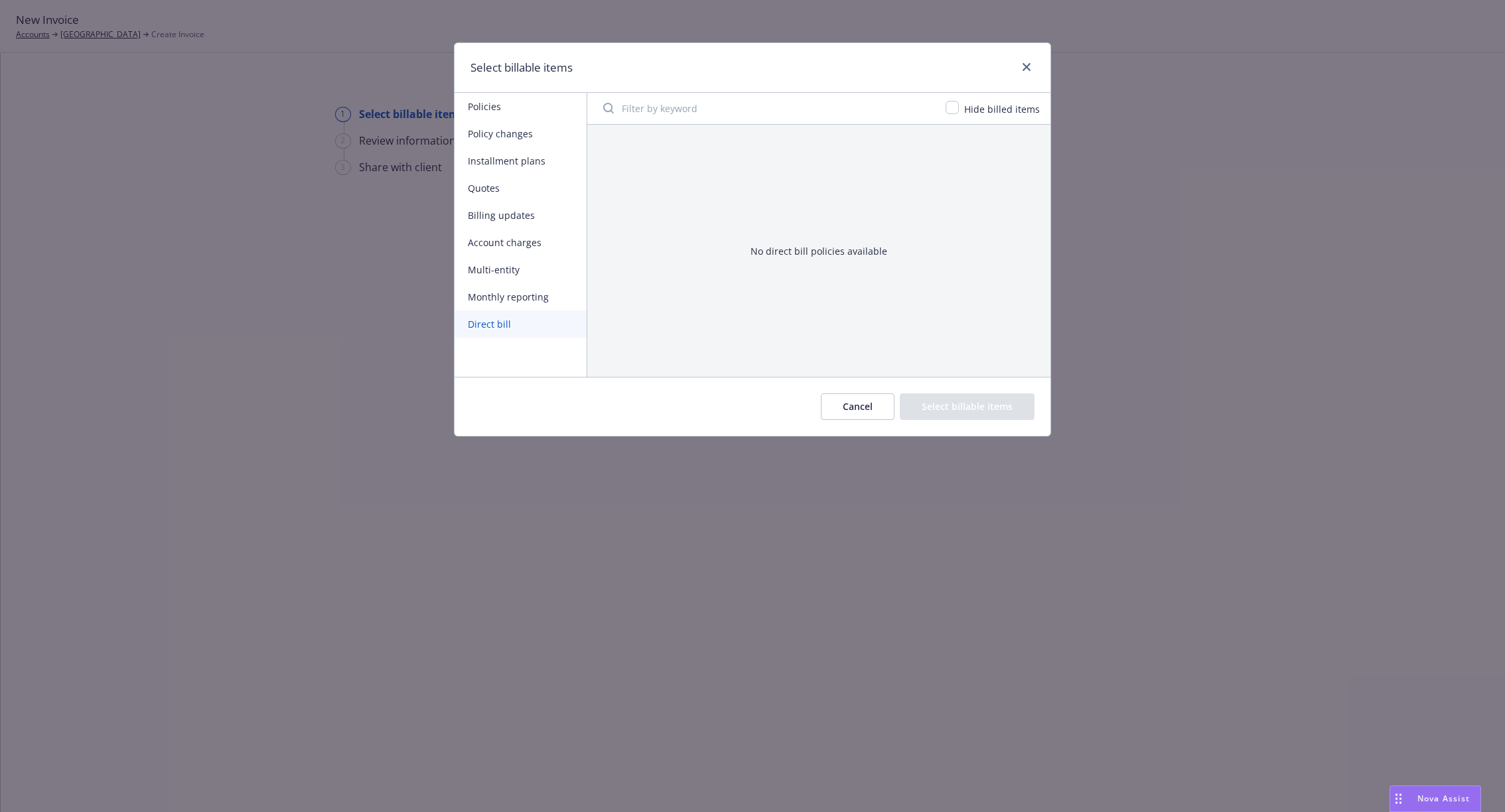
type input "GPG5-EP-0002246-00/000"
click at [928, 108] on input "GPG5-EP-0002246-00/000" at bounding box center [766, 108] width 342 height 27
click at [476, 125] on button "Policy changes" at bounding box center [521, 133] width 132 height 27
click at [492, 108] on button "Policies" at bounding box center [521, 106] width 132 height 27
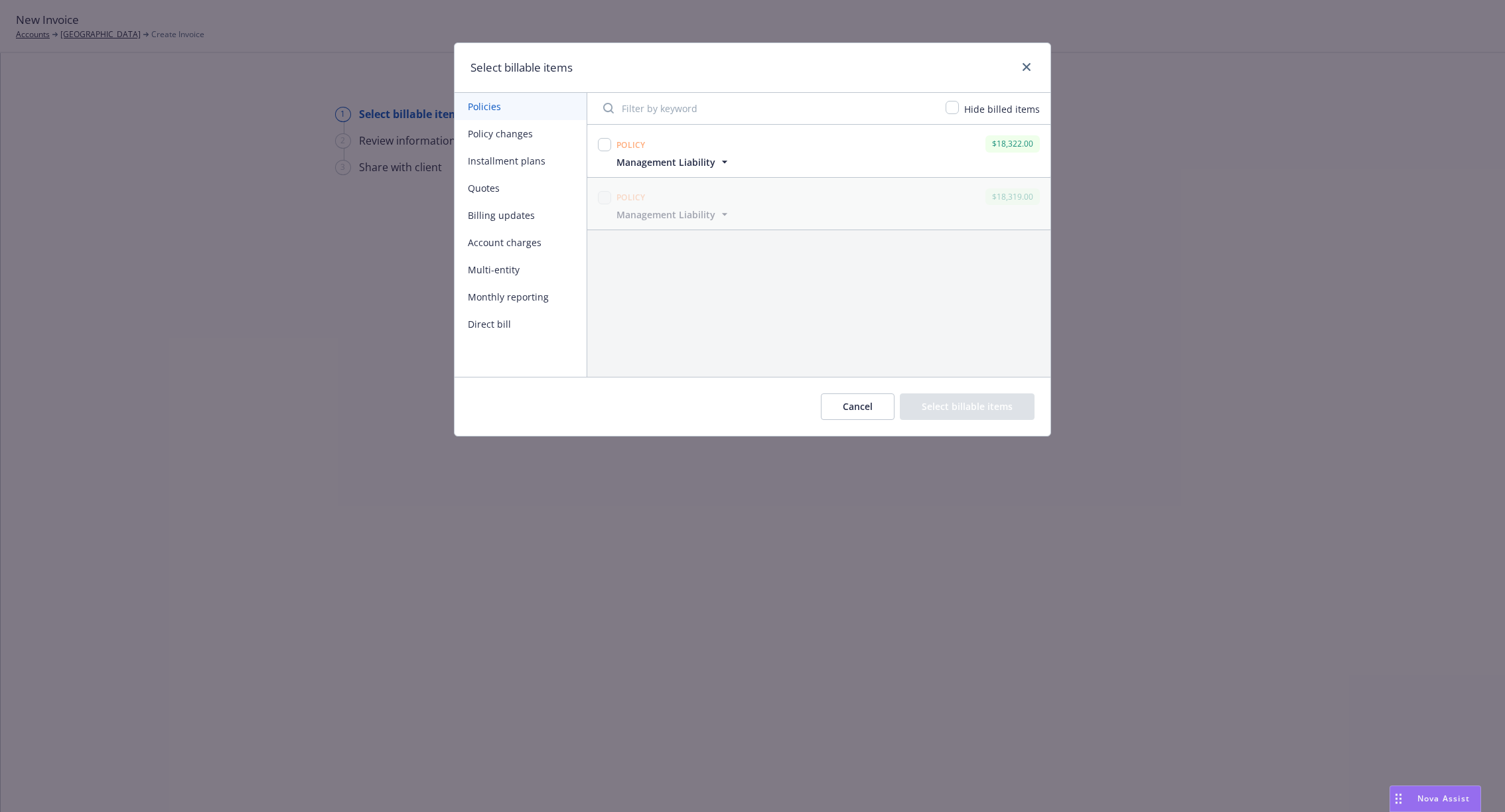
click at [844, 403] on button "Cancel" at bounding box center [858, 406] width 74 height 27
